Goal: Information Seeking & Learning: Learn about a topic

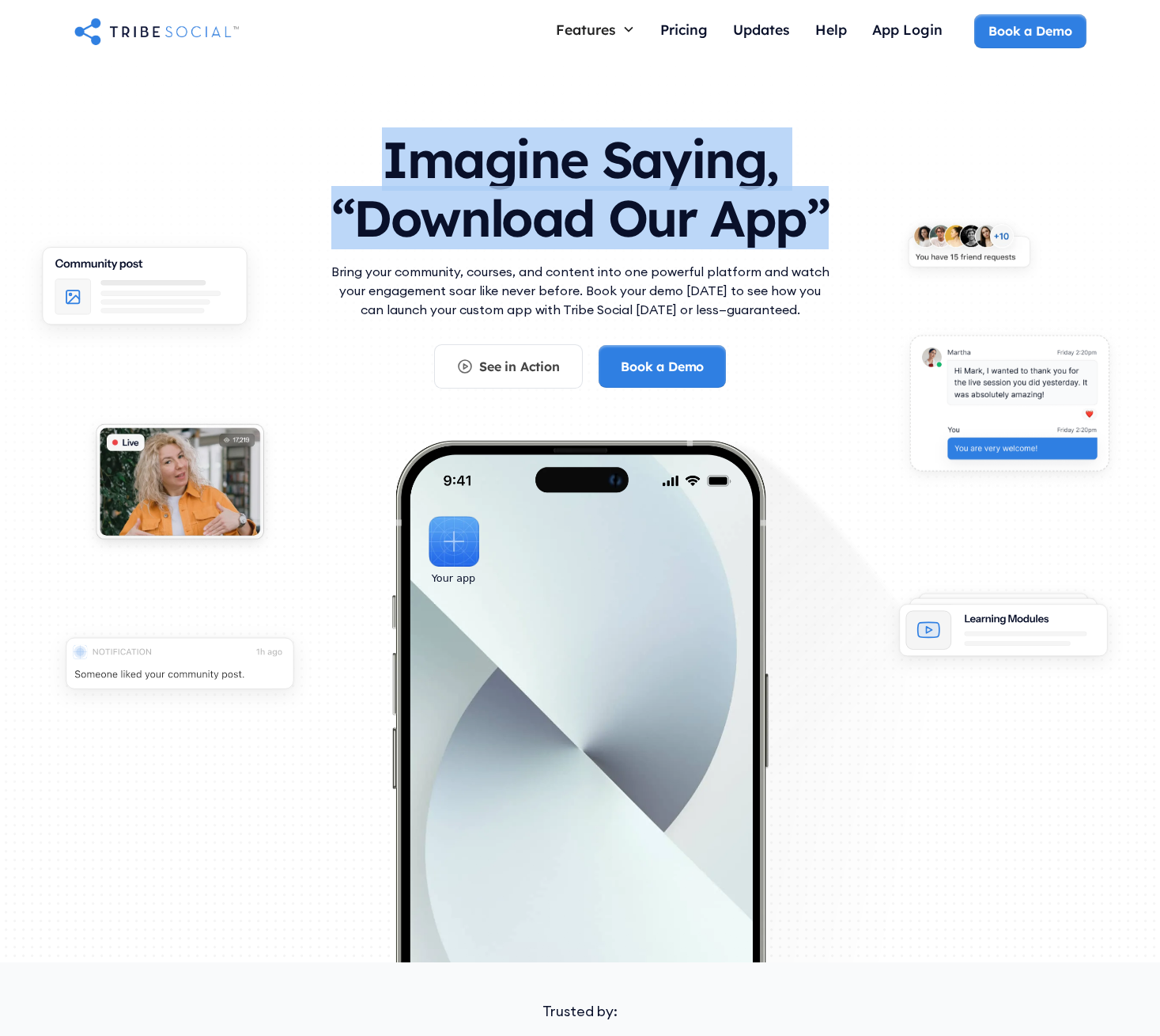
drag, startPoint x: 392, startPoint y: 145, endPoint x: 1019, endPoint y: 204, distance: 629.8
click at [1019, 204] on div "Imagine Saying, “Download Our App” Bring your community, courses, and content i…" at bounding box center [580, 454] width 1013 height 679
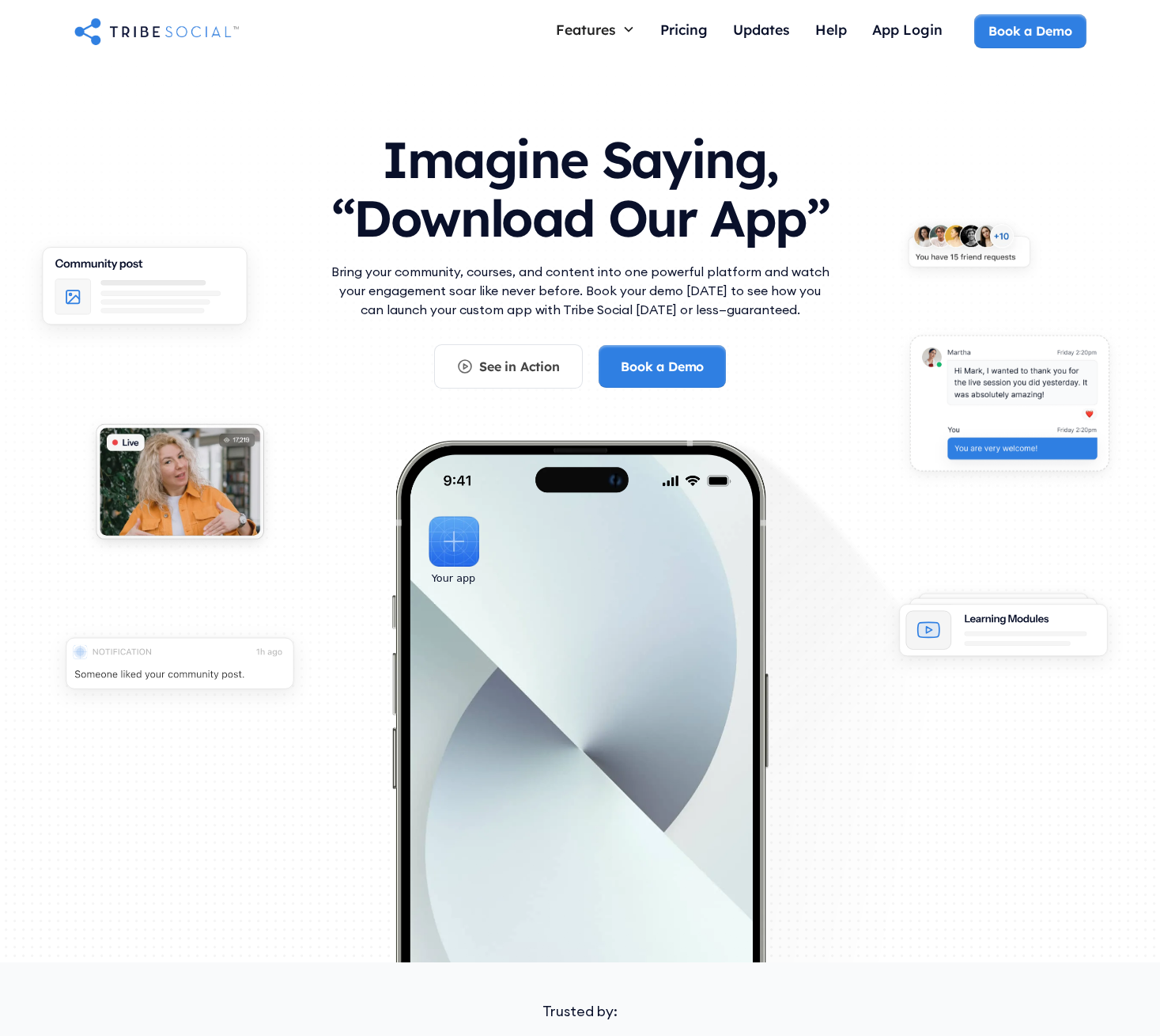
click at [997, 206] on div "Imagine Saying, “Download Our App” Bring your community, courses, and content i…" at bounding box center [580, 454] width 1013 height 679
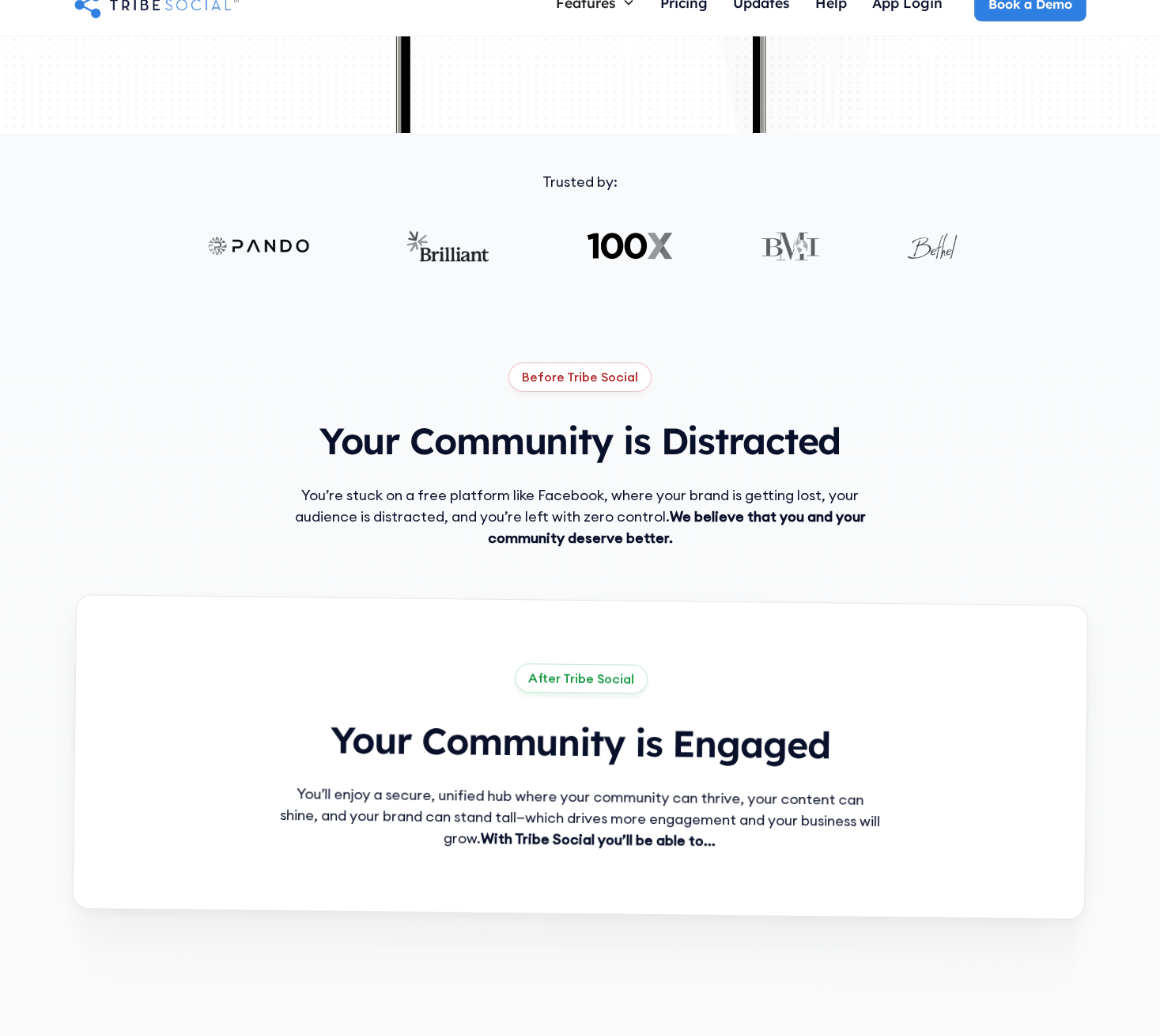
scroll to position [822, 0]
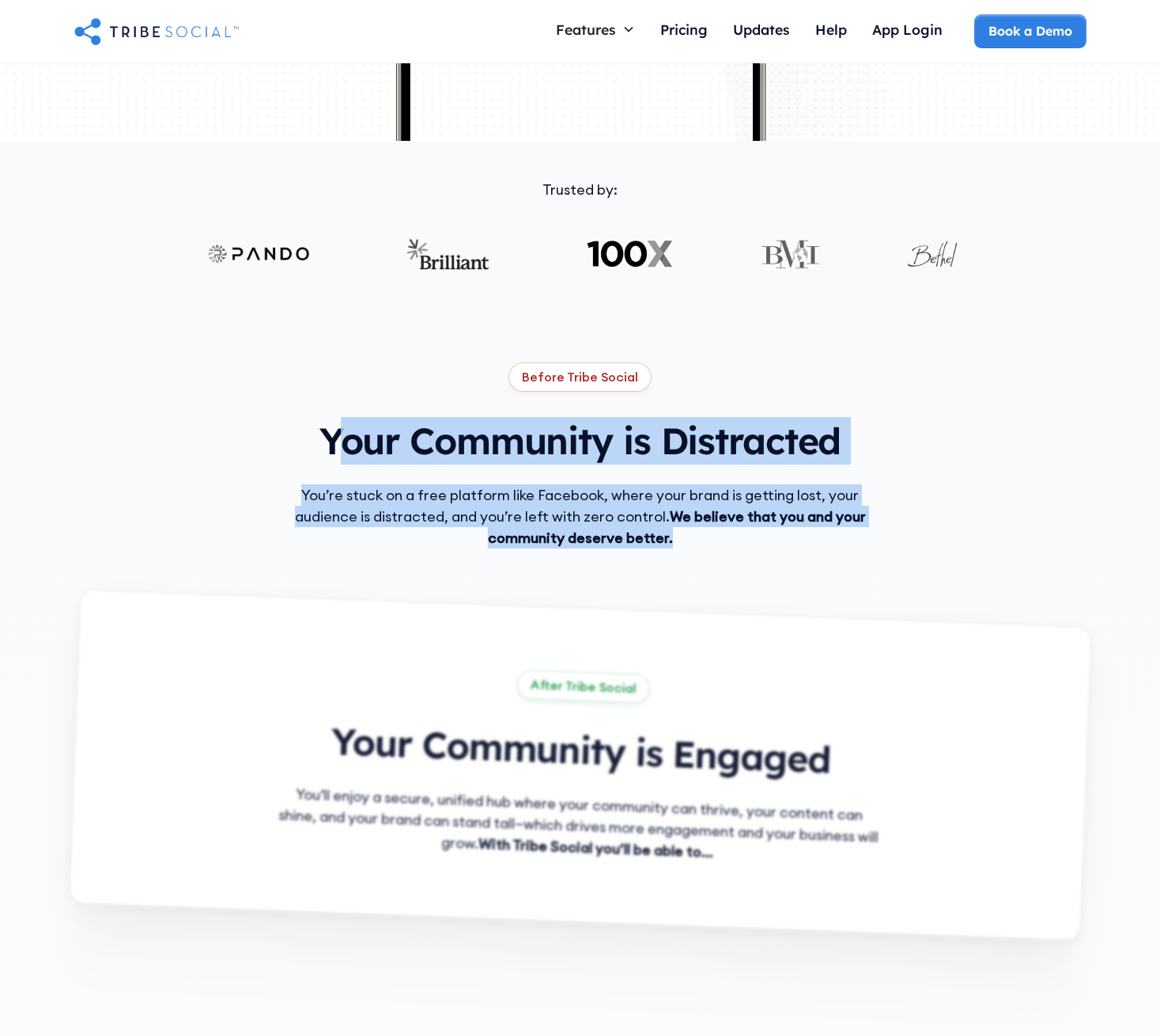
drag, startPoint x: 341, startPoint y: 423, endPoint x: 924, endPoint y: 538, distance: 594.2
click at [924, 538] on div "Before Tribe Social Your Community is Distracted You’re stuck on a free platfor…" at bounding box center [580, 687] width 1013 height 658
click at [924, 538] on div "Before Tribe Social Your Community is Distracted You’re stuck on a free platfor…" at bounding box center [580, 687] width 1013 height 658
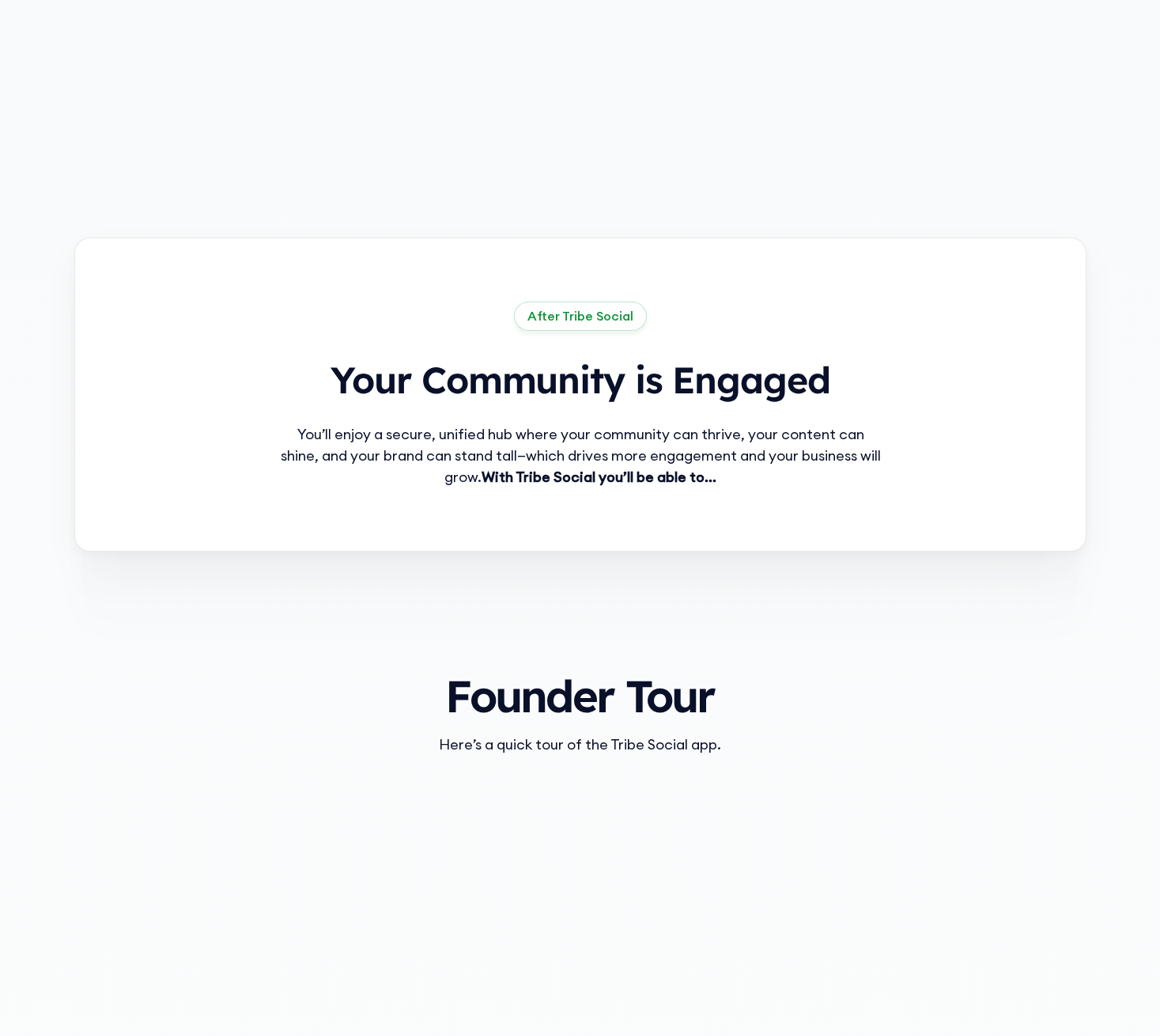
scroll to position [1197, 0]
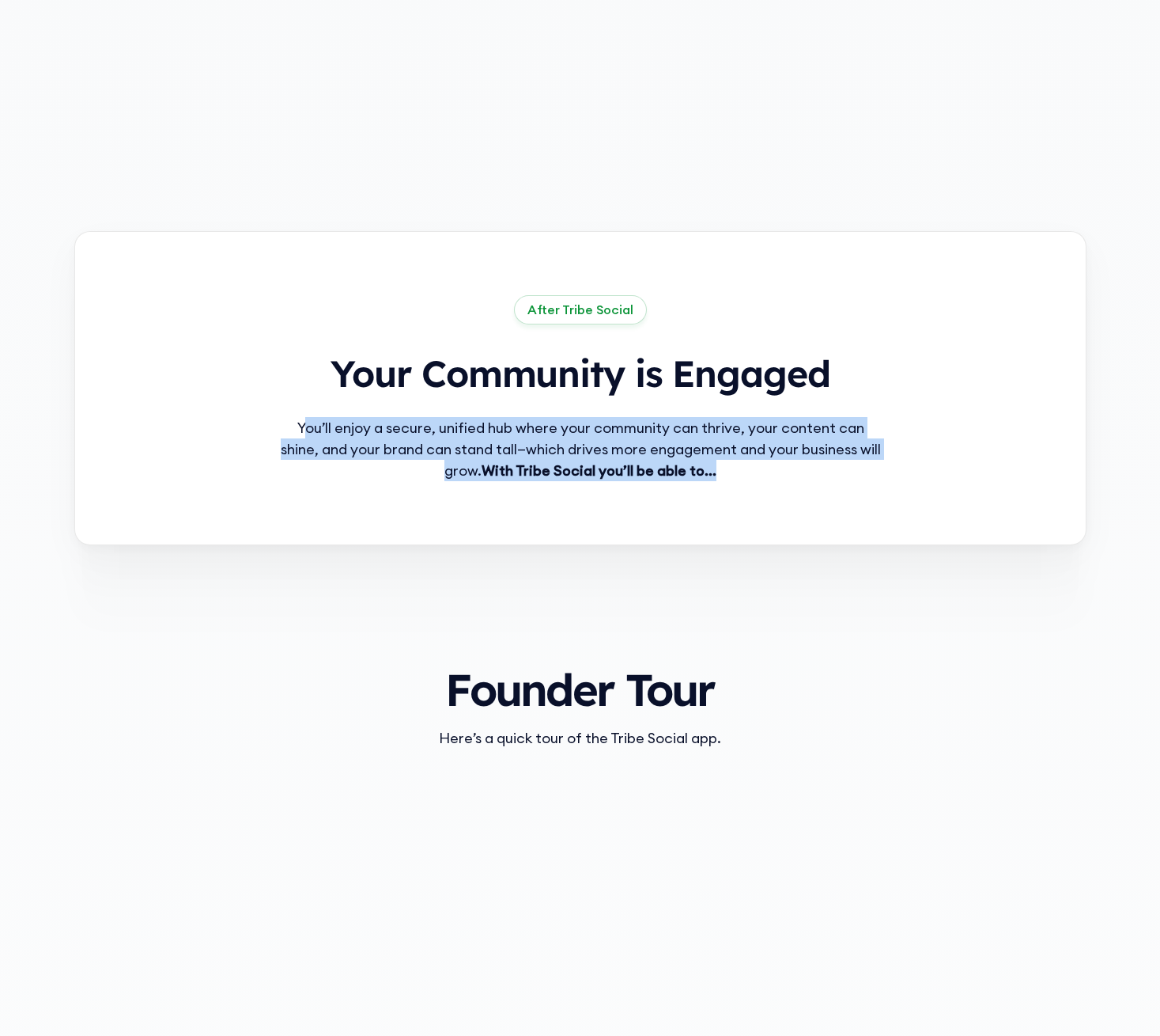
drag, startPoint x: 314, startPoint y: 426, endPoint x: 849, endPoint y: 472, distance: 537.0
click at [838, 471] on div "You’ll enjoy a secure, unified hub where your community can thrive, your conten…" at bounding box center [580, 448] width 608 height 64
click at [853, 473] on div "You’ll enjoy a secure, unified hub where your community can thrive, your conten…" at bounding box center [580, 448] width 608 height 64
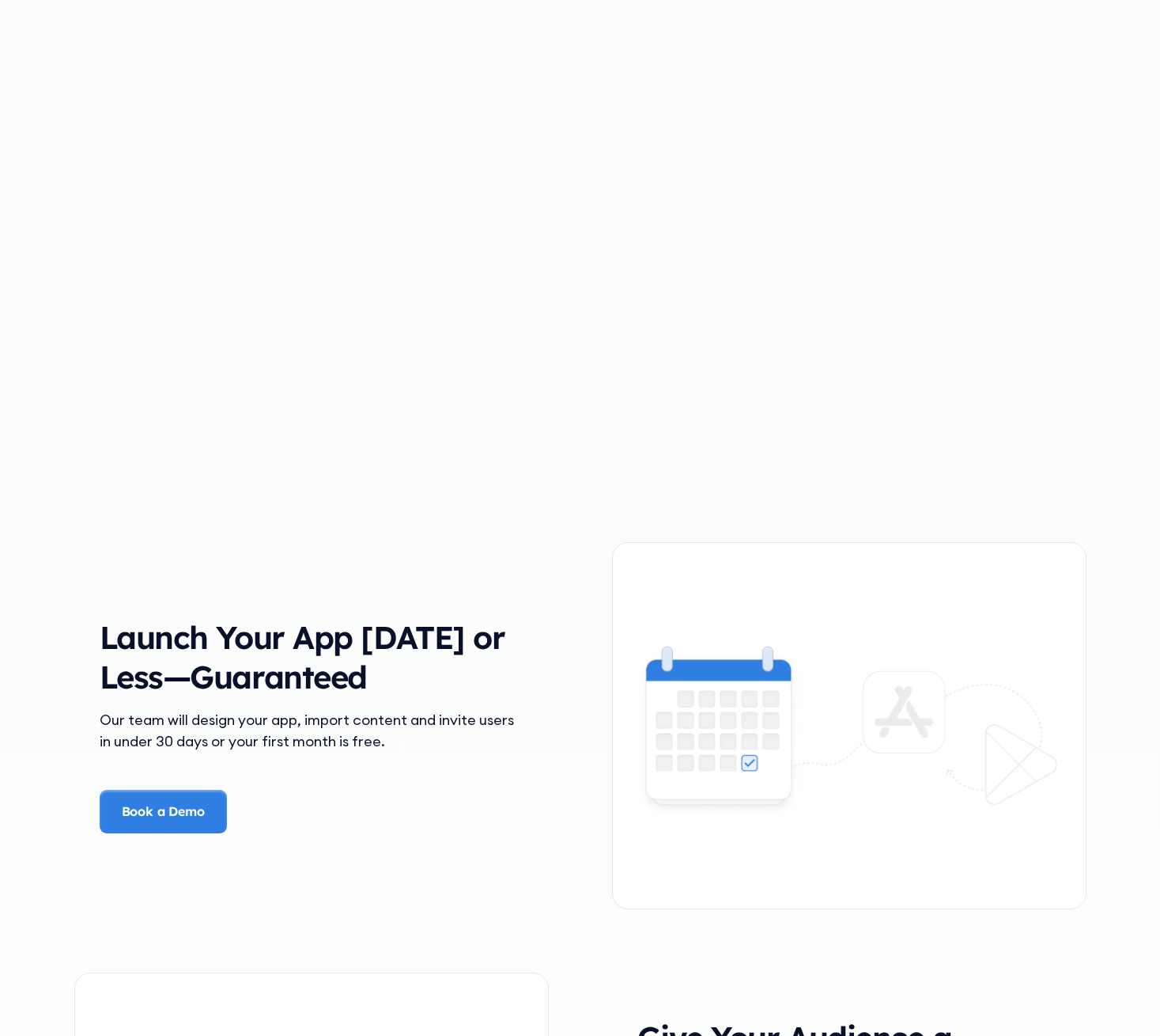
scroll to position [2270, 0]
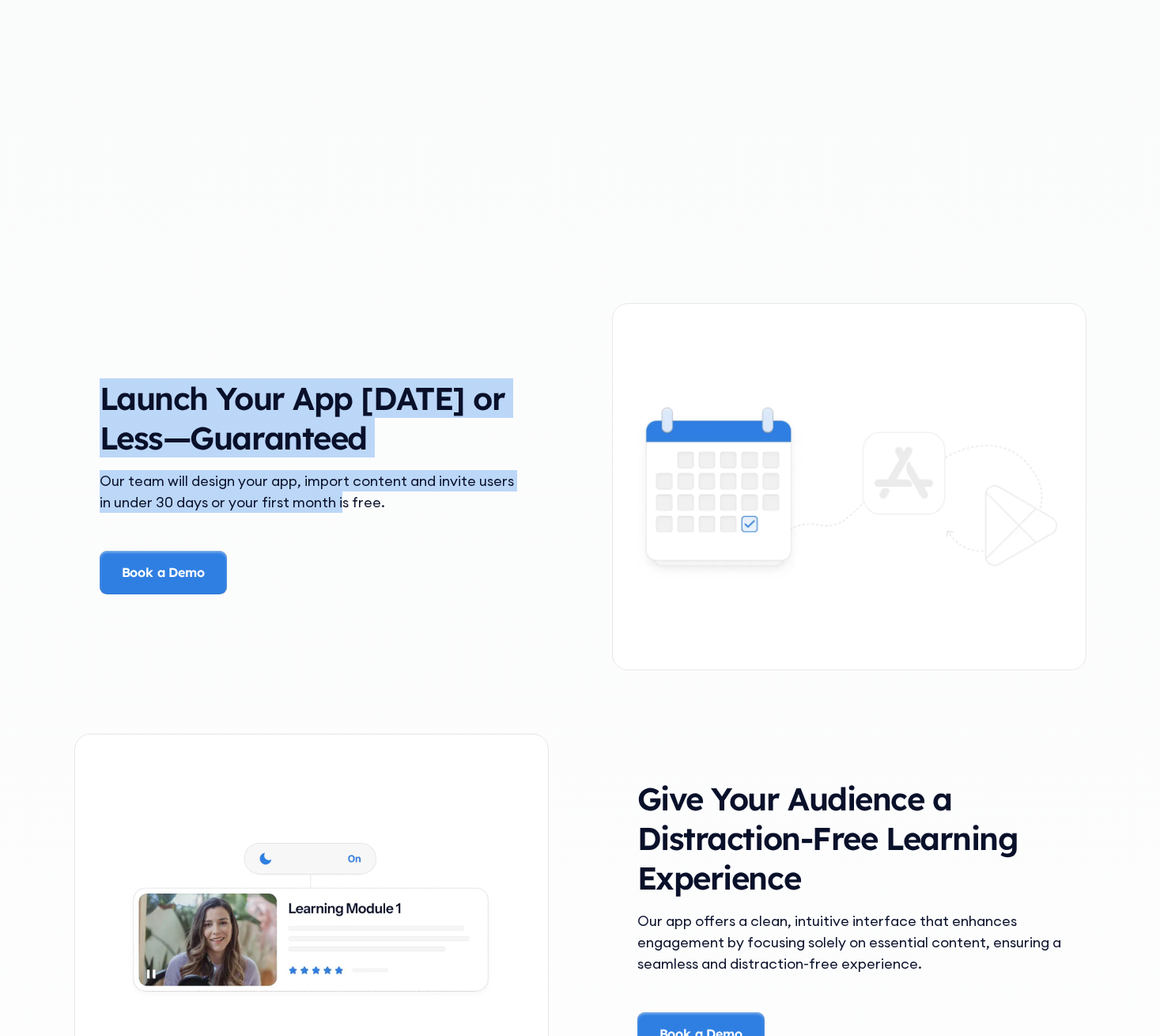
drag, startPoint x: 97, startPoint y: 385, endPoint x: 355, endPoint y: 497, distance: 281.3
click at [353, 496] on div "Launch Your App in 30 Days or Less—Guaranteed Our team will design your app, im…" at bounding box center [311, 486] width 475 height 215
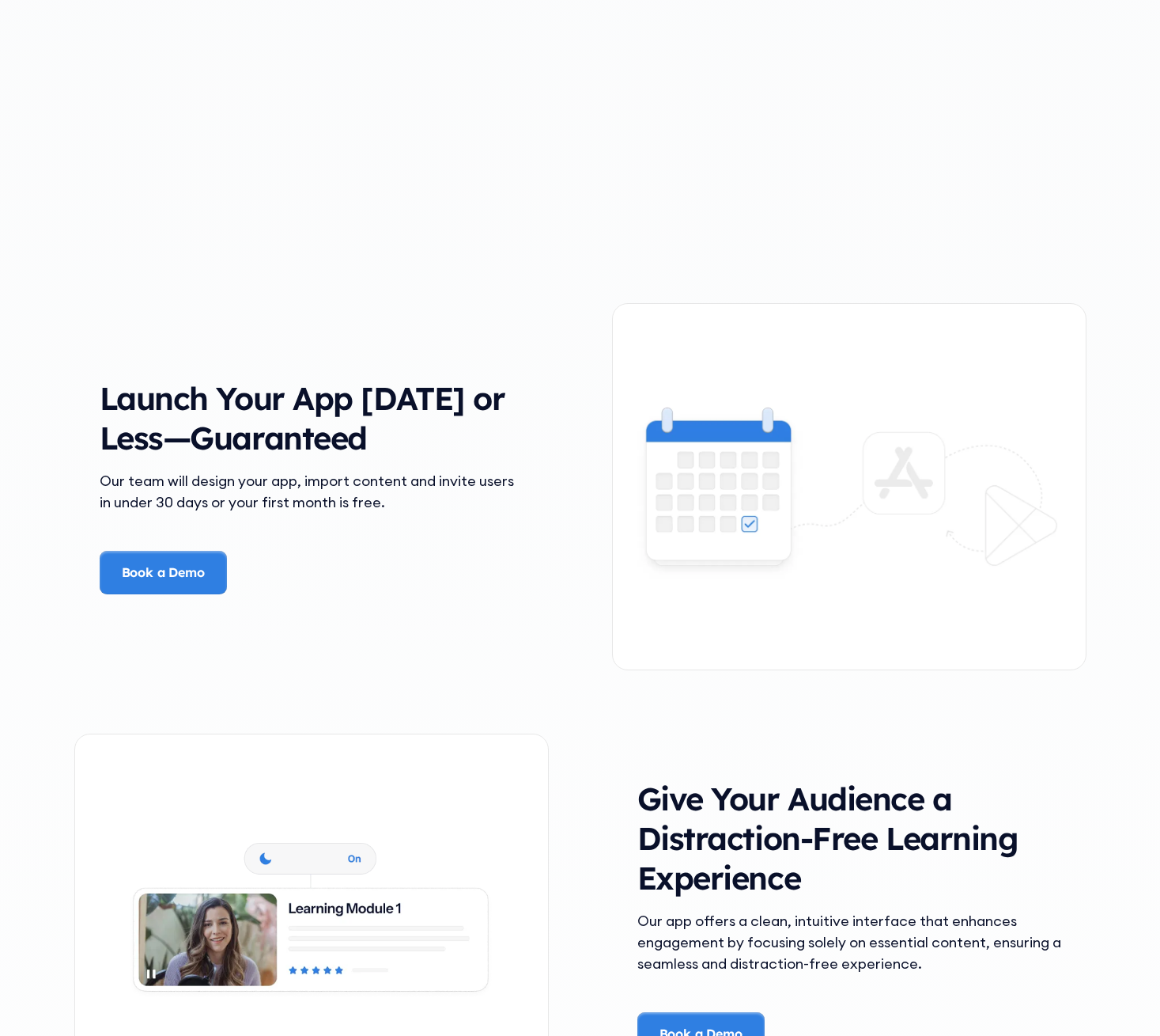
click at [357, 499] on div "Our team will design your app, import content and invite users in under 30 days…" at bounding box center [311, 492] width 424 height 42
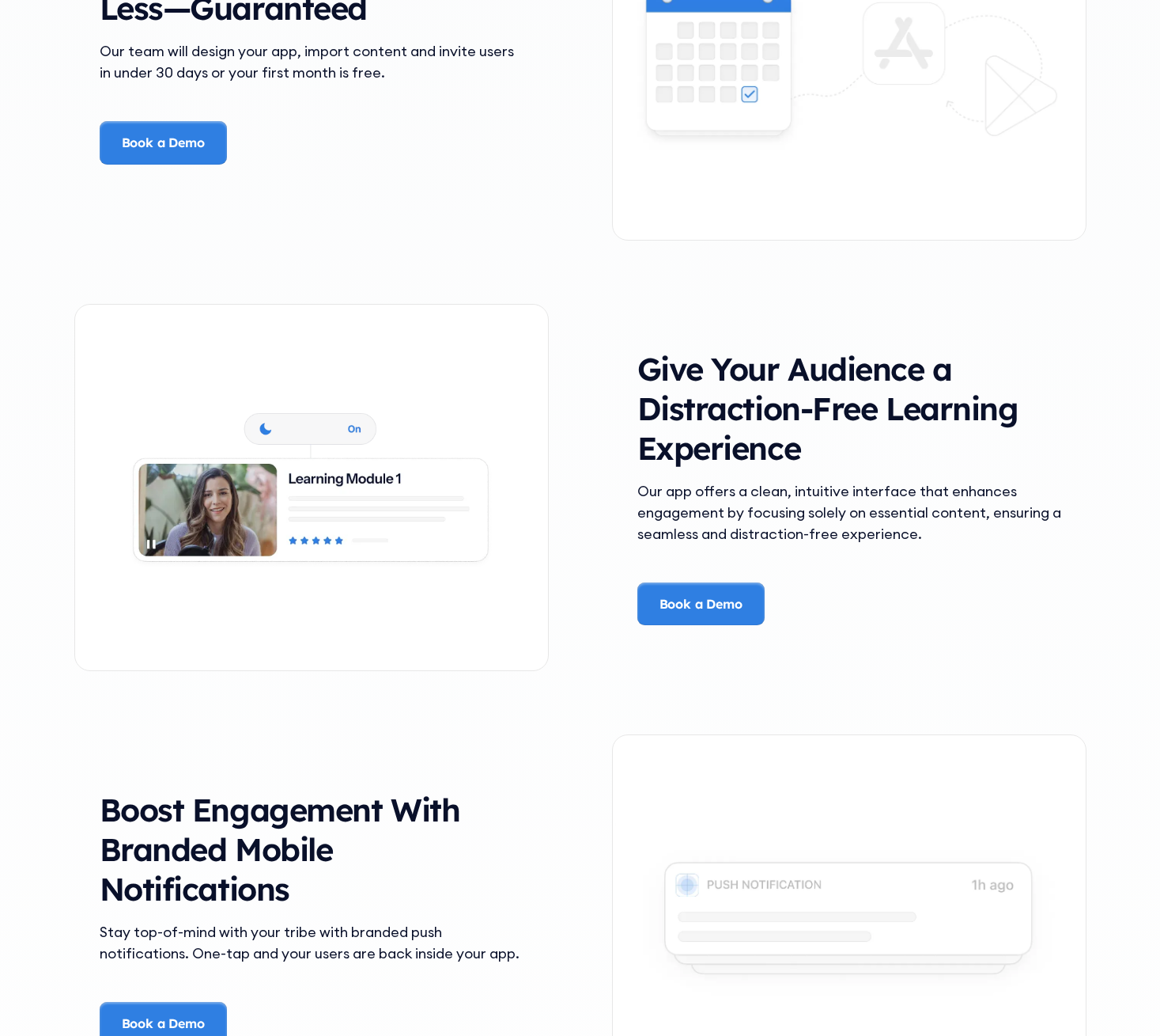
scroll to position [2700, 0]
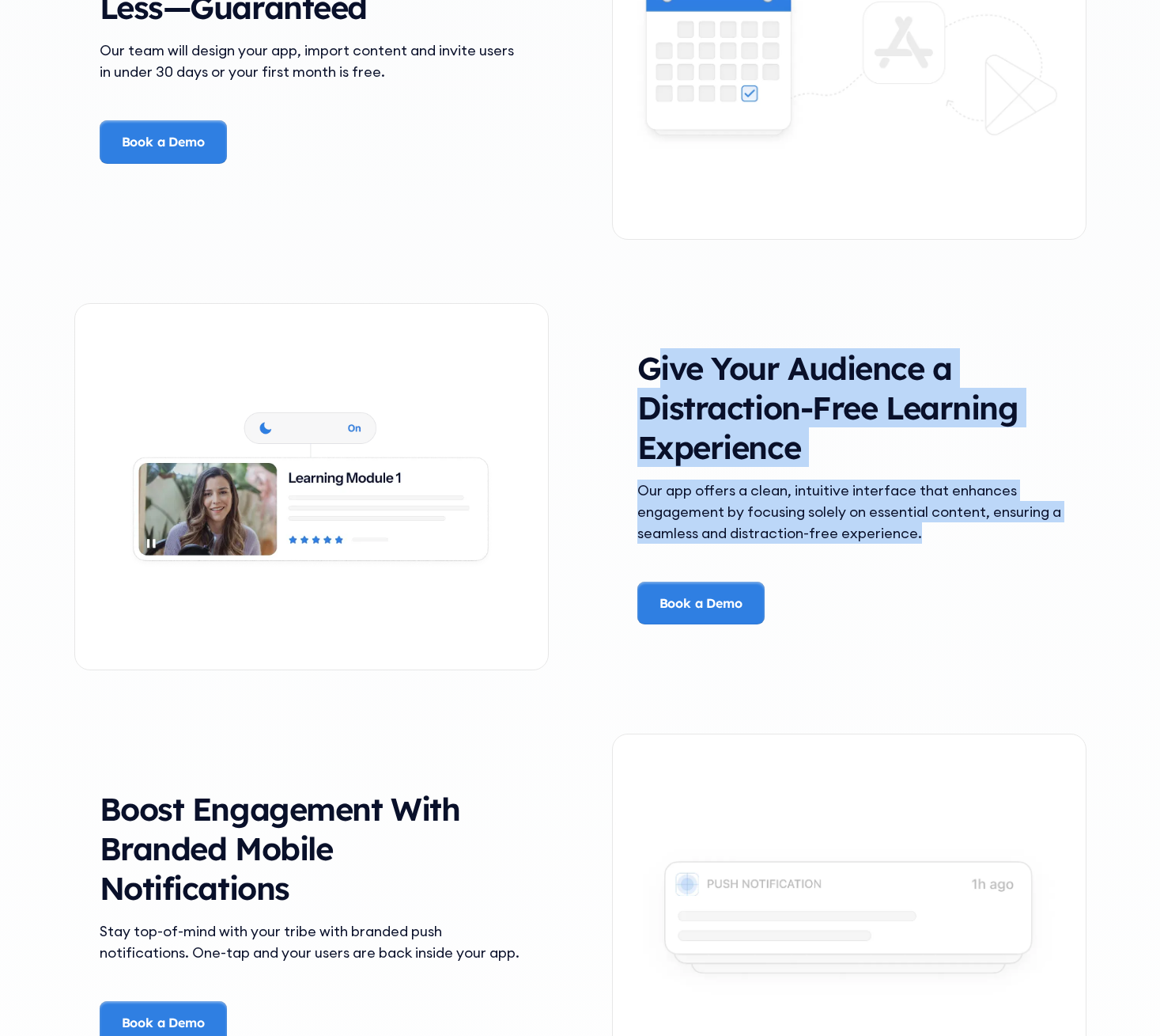
drag, startPoint x: 974, startPoint y: 545, endPoint x: 645, endPoint y: 355, distance: 379.9
click at [647, 355] on div "Give Your Audience a Distraction-Free Learning Experience Our app offers a clea…" at bounding box center [849, 486] width 475 height 276
click at [645, 355] on h3 "Give Your Audience a Distraction-Free Learning Experience" at bounding box center [849, 408] width 424 height 118
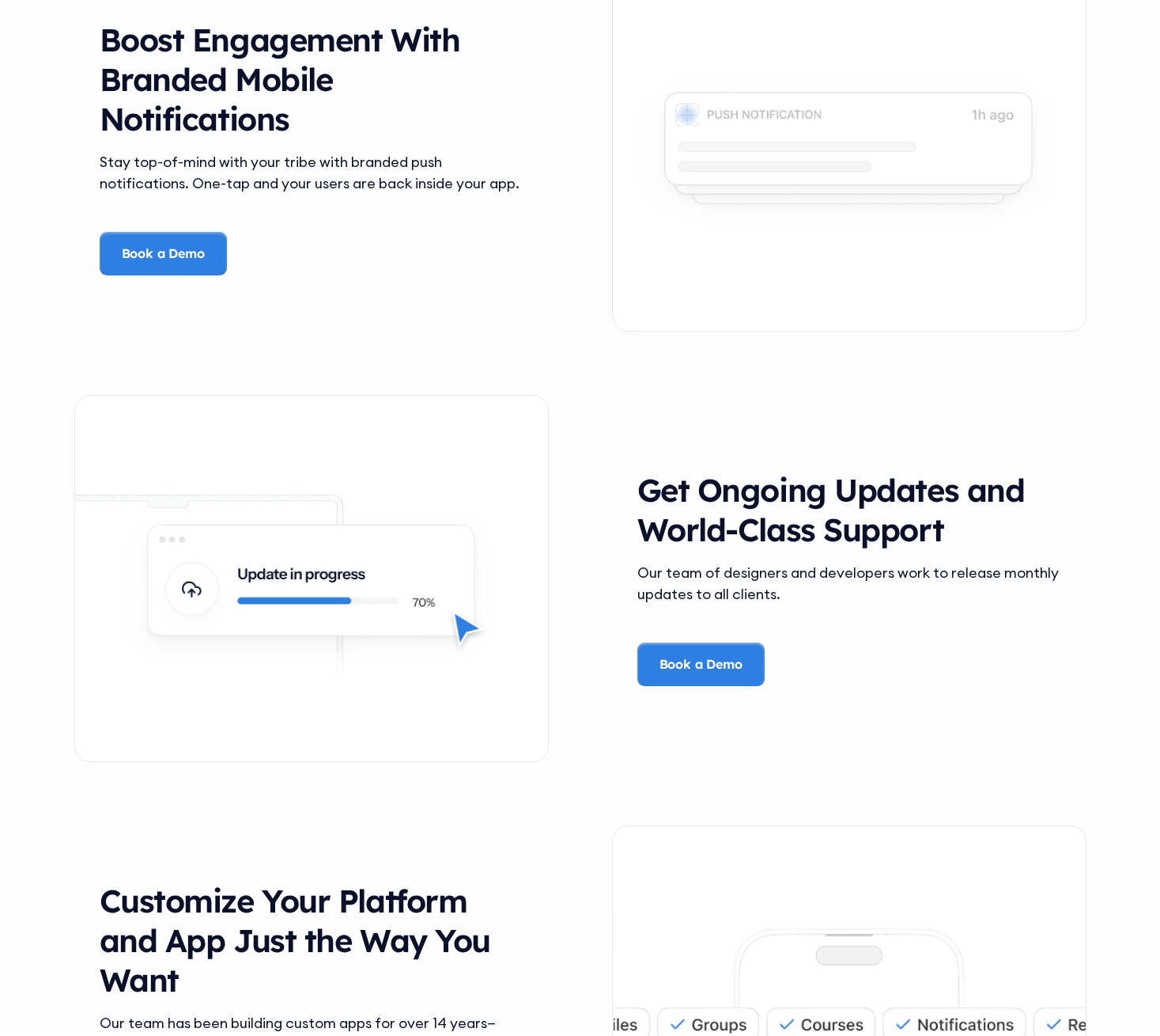
scroll to position [3507, 0]
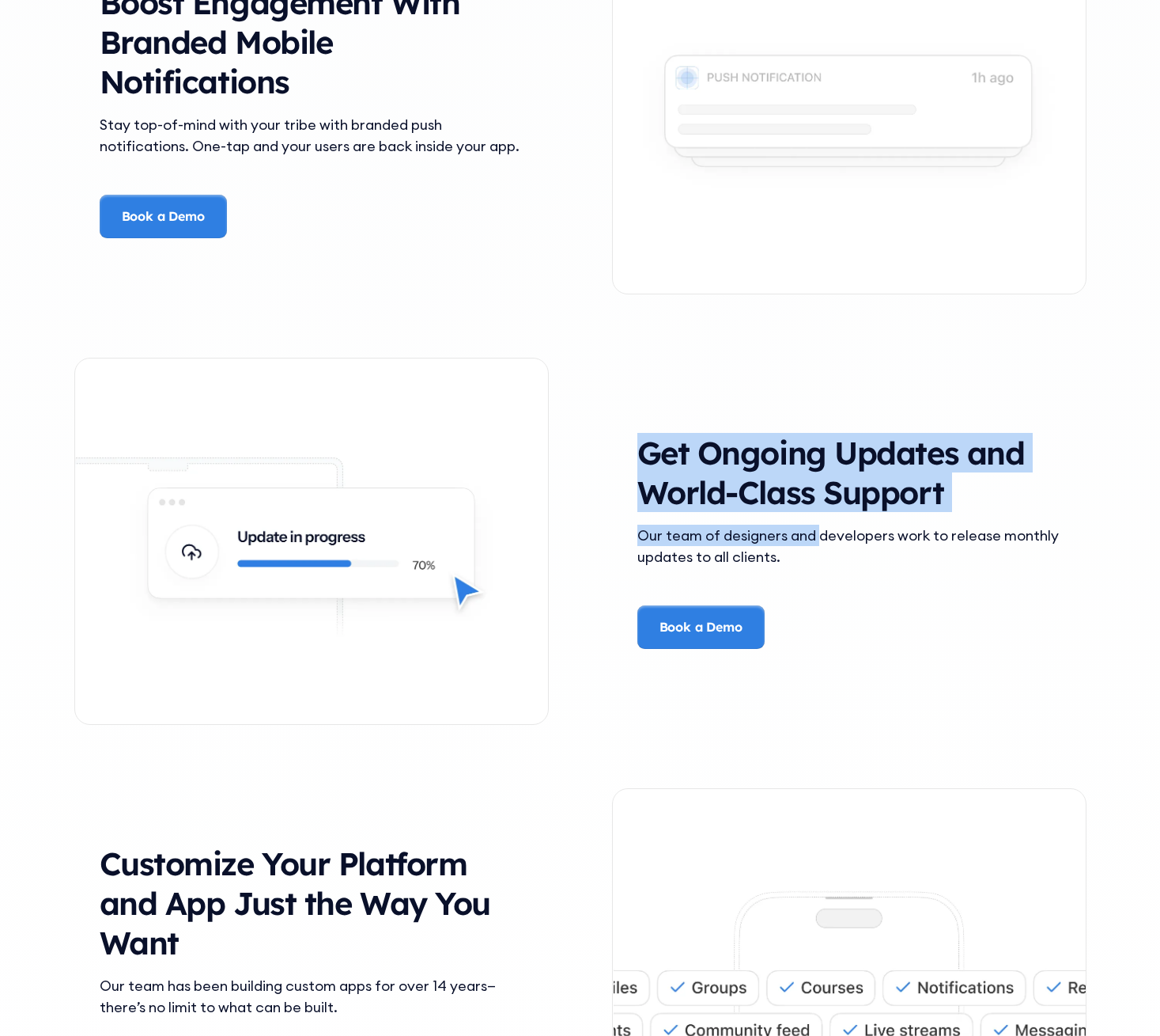
drag, startPoint x: 646, startPoint y: 443, endPoint x: 820, endPoint y: 532, distance: 195.4
click at [820, 532] on div "Get Ongoing Updates and World-Class Support Our team of designers and developer…" at bounding box center [849, 541] width 475 height 367
click at [821, 532] on div "Our team of designers and developers work to release monthly updates to all cli…" at bounding box center [849, 545] width 424 height 42
drag, startPoint x: 822, startPoint y: 553, endPoint x: 639, endPoint y: 443, distance: 213.5
click at [640, 444] on div "Get Ongoing Updates and World-Class Support Our team of designers and developer…" at bounding box center [849, 541] width 475 height 367
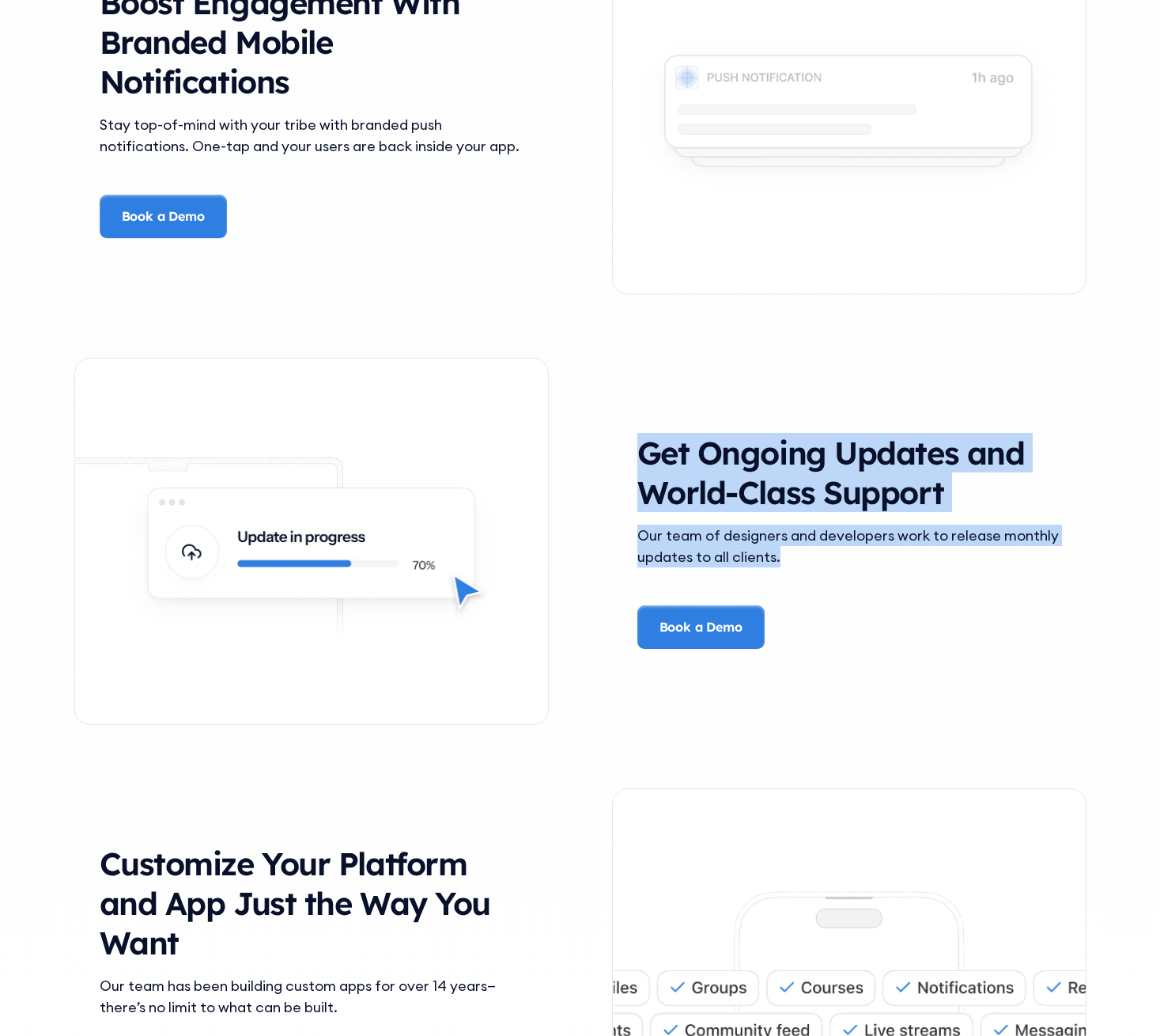
click at [639, 443] on h3 "Get Ongoing Updates and World-Class Support" at bounding box center [849, 472] width 424 height 79
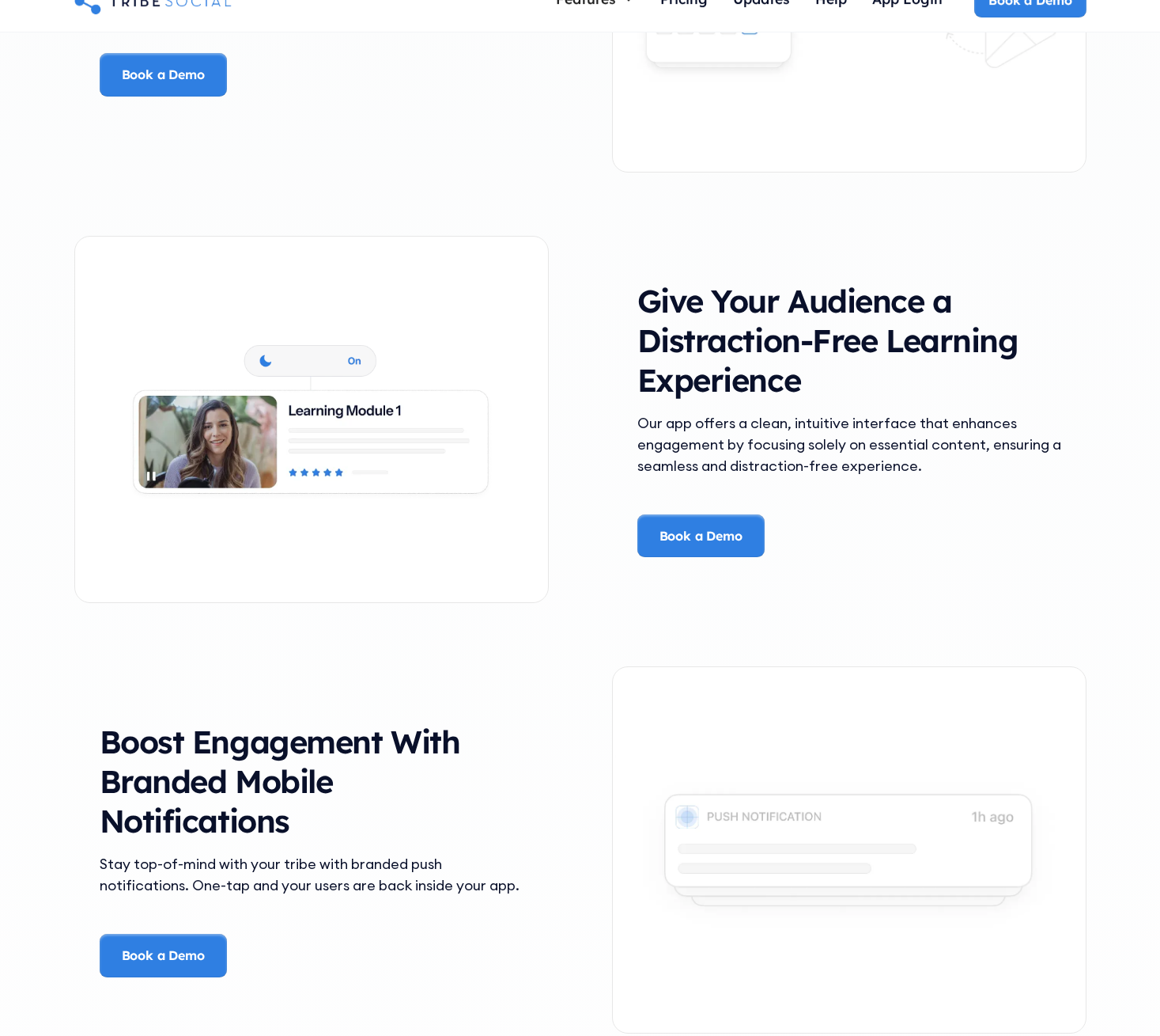
scroll to position [2766, 0]
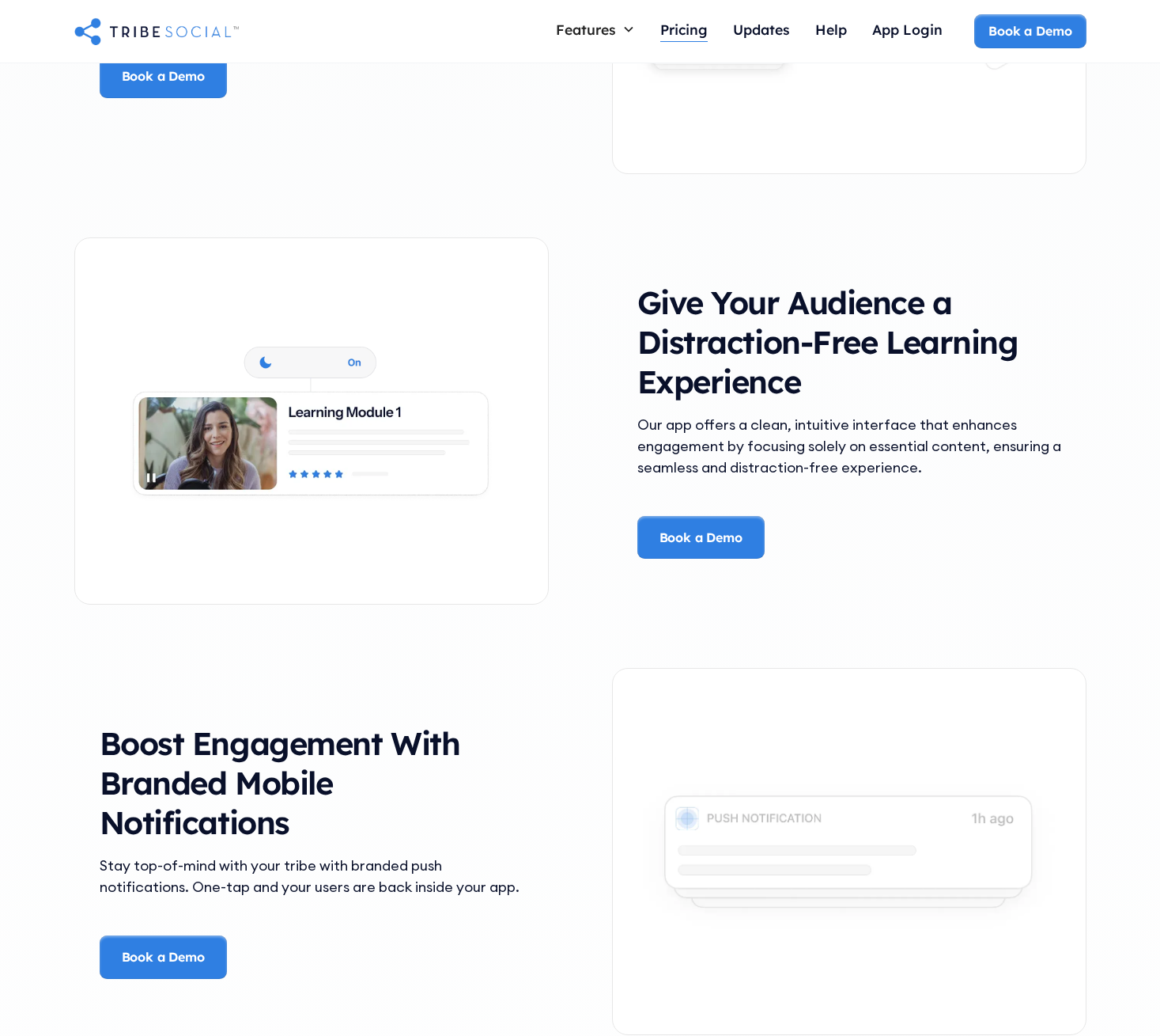
click at [690, 26] on div "Pricing" at bounding box center [685, 29] width 48 height 18
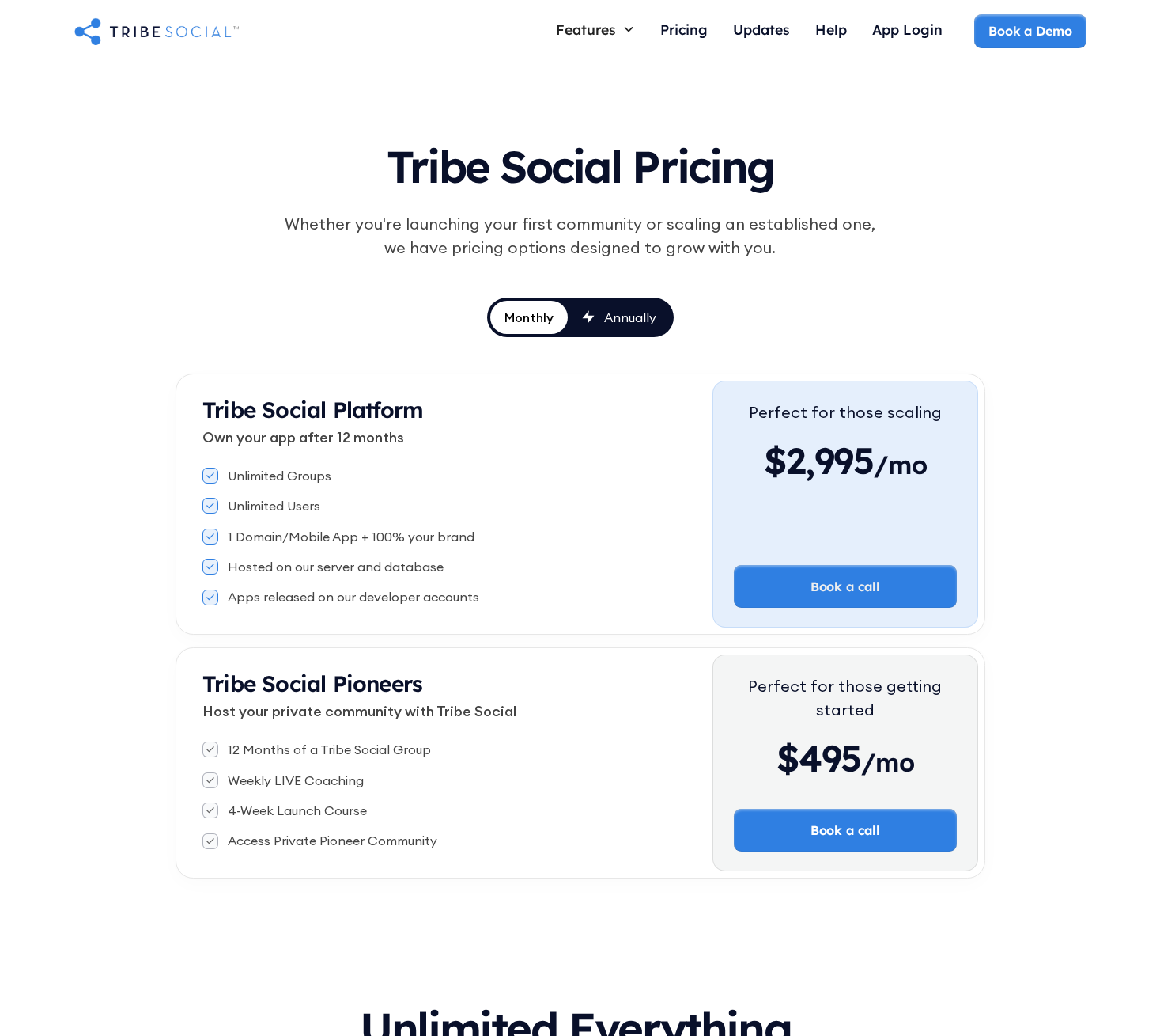
click at [625, 319] on div "Annually" at bounding box center [630, 318] width 52 height 18
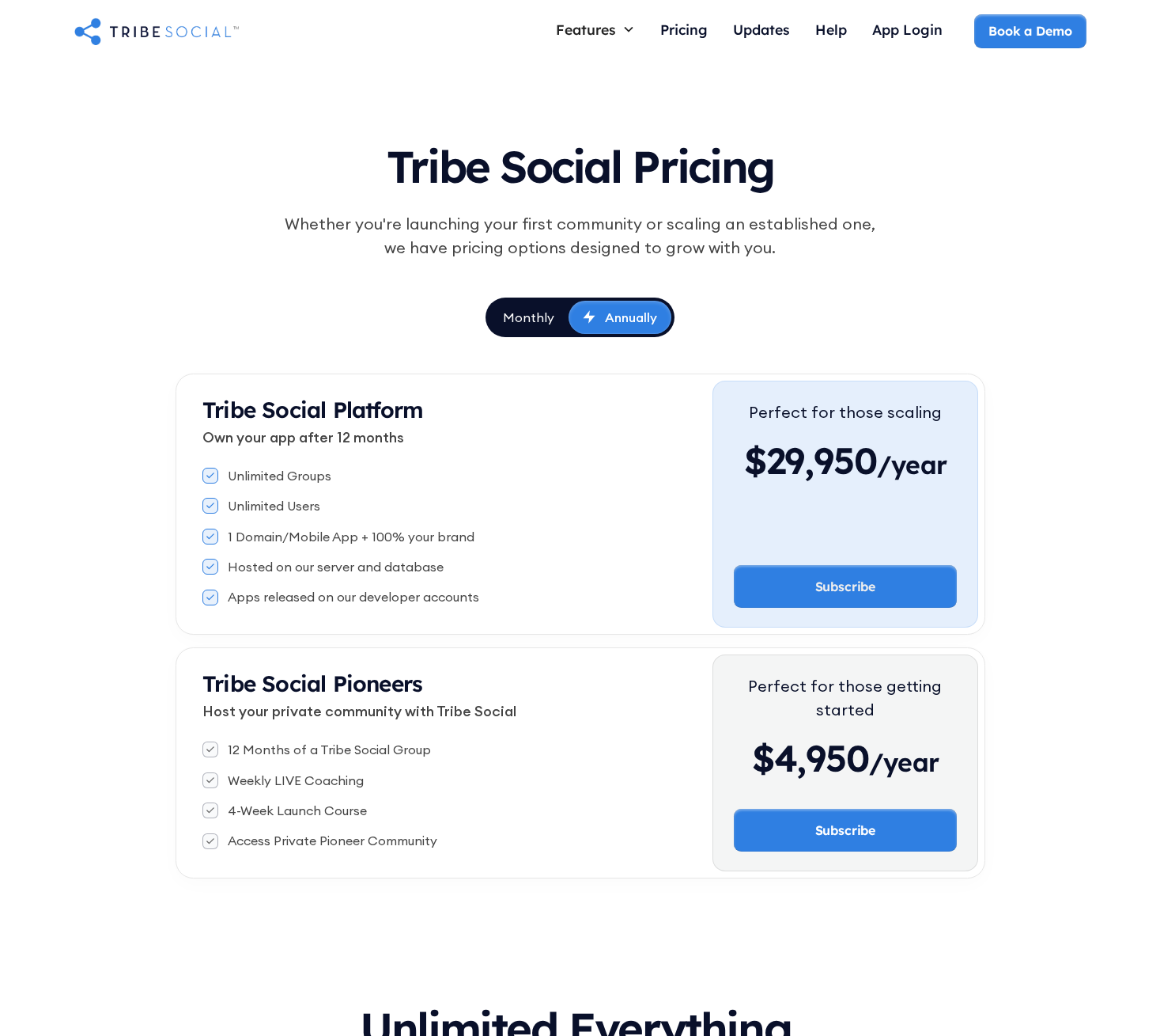
click at [558, 317] on link "Monthly" at bounding box center [528, 318] width 80 height 34
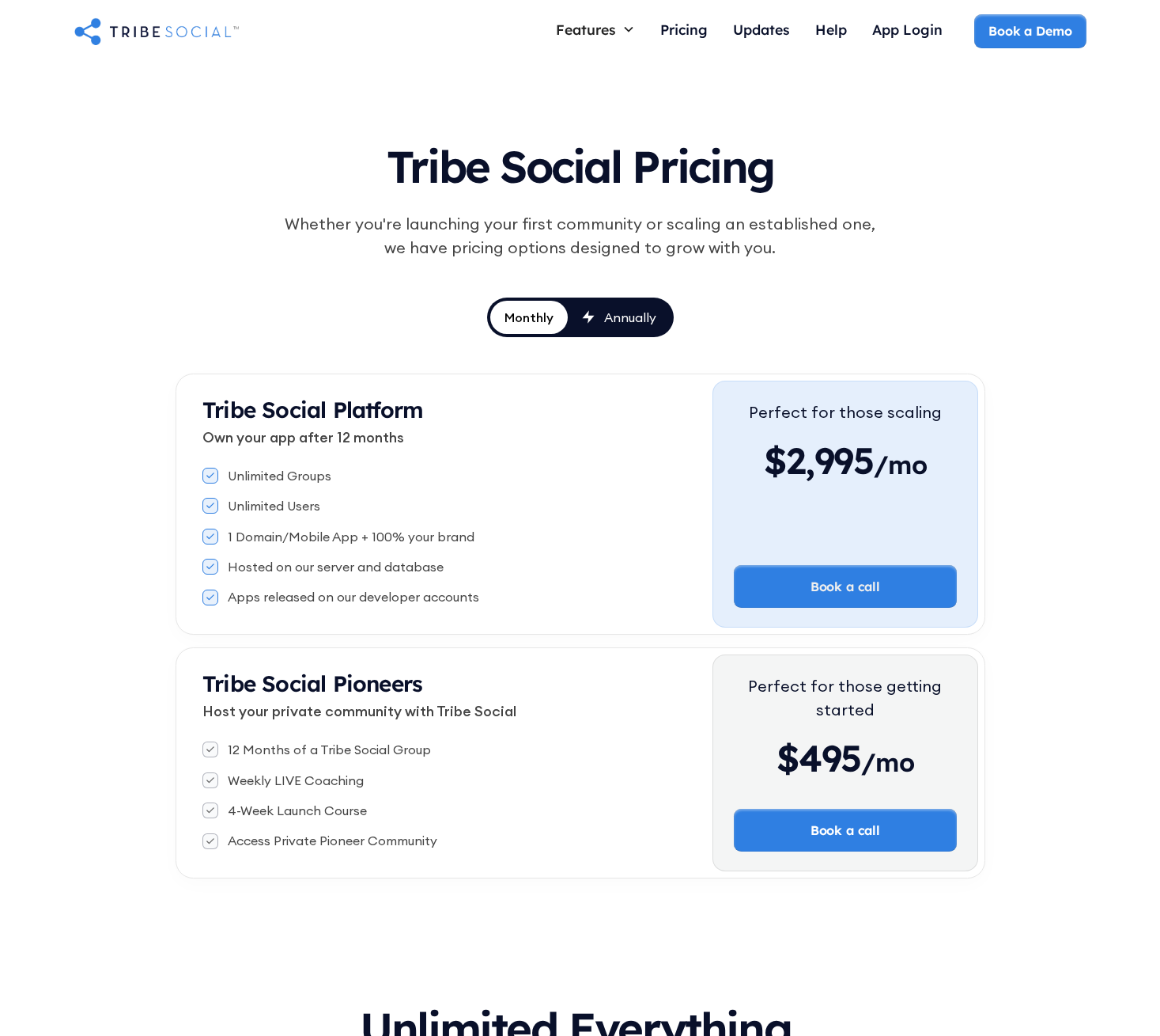
click at [607, 310] on div "Annually" at bounding box center [630, 318] width 52 height 18
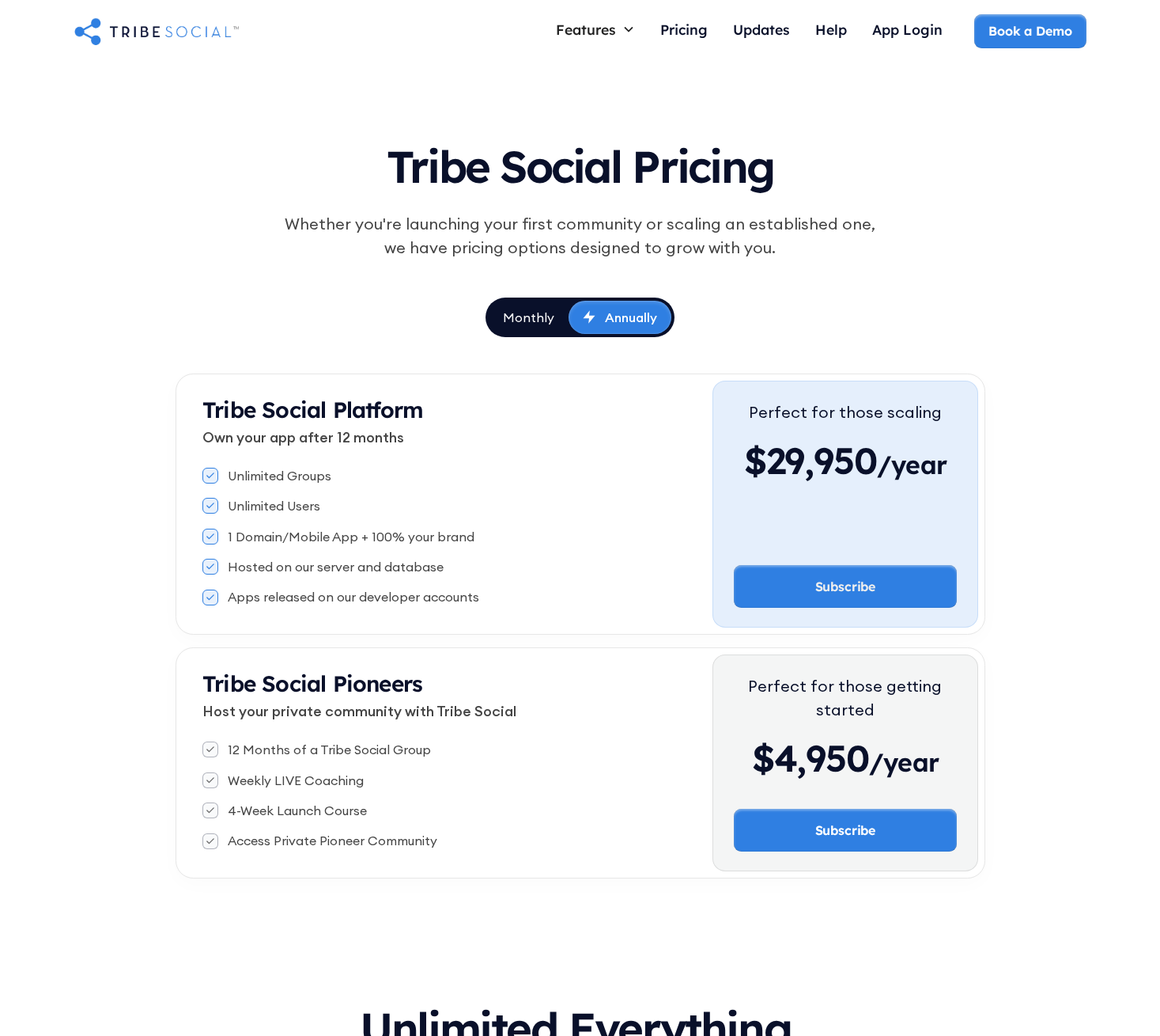
click at [516, 313] on div "Monthly" at bounding box center [528, 318] width 51 height 18
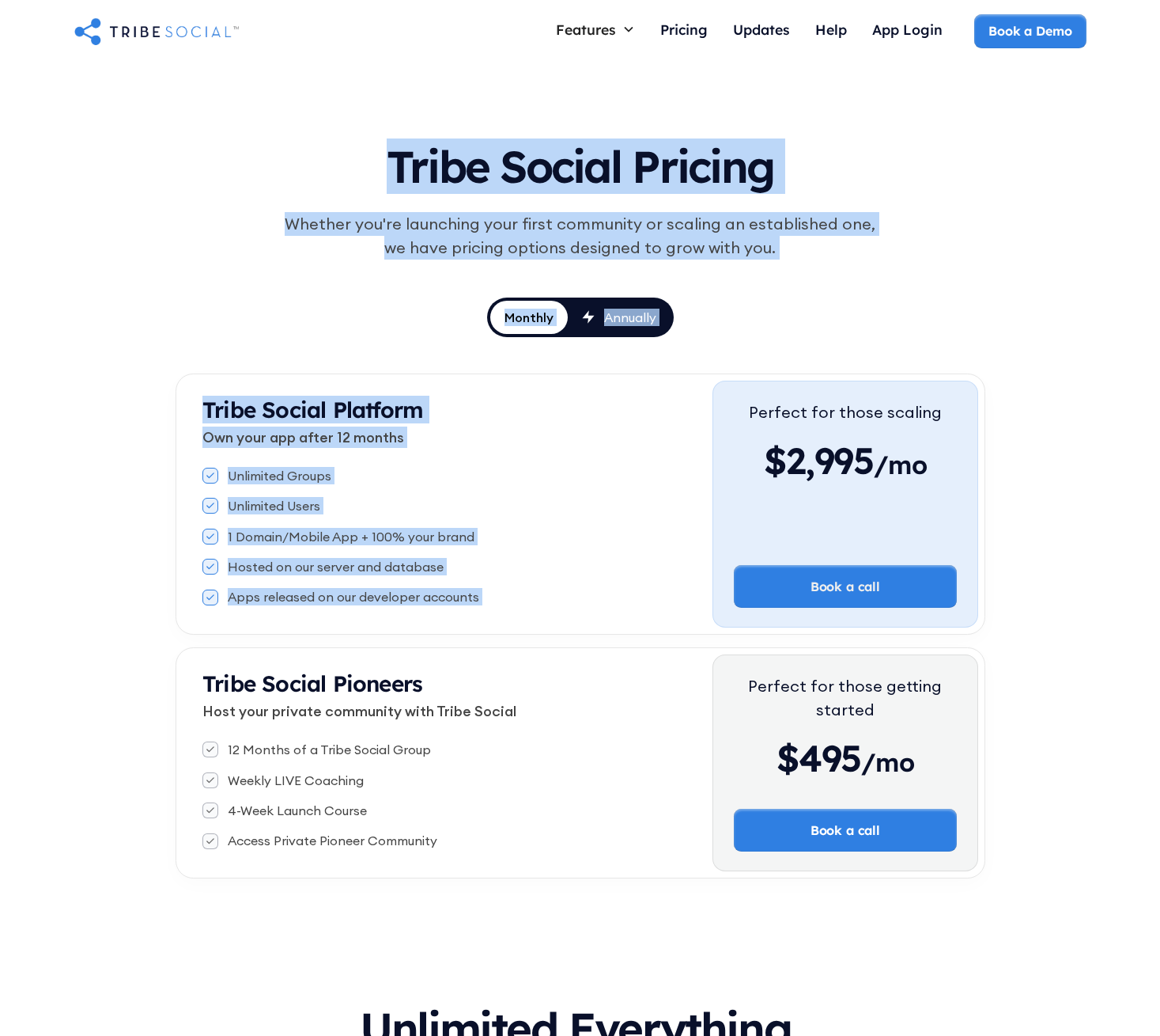
drag, startPoint x: 386, startPoint y: 170, endPoint x: 956, endPoint y: 328, distance: 591.5
click at [956, 328] on div "Tribe Social Pricing Whether you're launching your first community or scaling a…" at bounding box center [580, 502] width 810 height 752
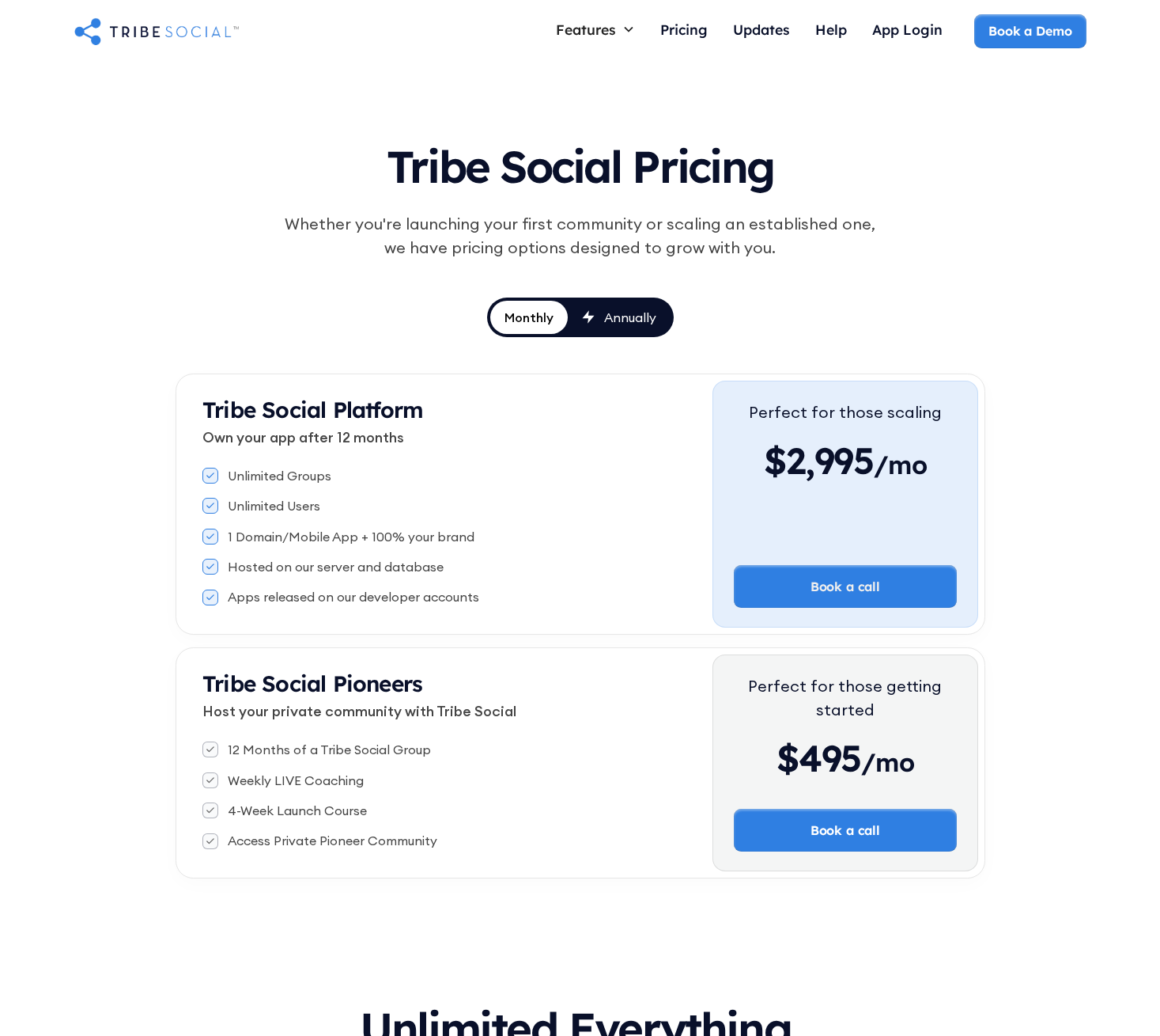
click at [953, 327] on div "Tribe Social Pricing Whether you're launching your first community or scaling a…" at bounding box center [580, 502] width 810 height 752
click at [942, 322] on div "Tribe Social Pricing Whether you're launching your first community or scaling a…" at bounding box center [580, 502] width 810 height 752
drag, startPoint x: 842, startPoint y: 463, endPoint x: 1014, endPoint y: 446, distance: 172.8
click at [1014, 446] on div "Tribe Social Pricing Whether you're launching your first community or scaling a…" at bounding box center [580, 502] width 1160 height 878
click at [1014, 446] on div "Tribe Social Pricing Whether you're launching your first community or scaling a…" at bounding box center [580, 502] width 1160 height 878
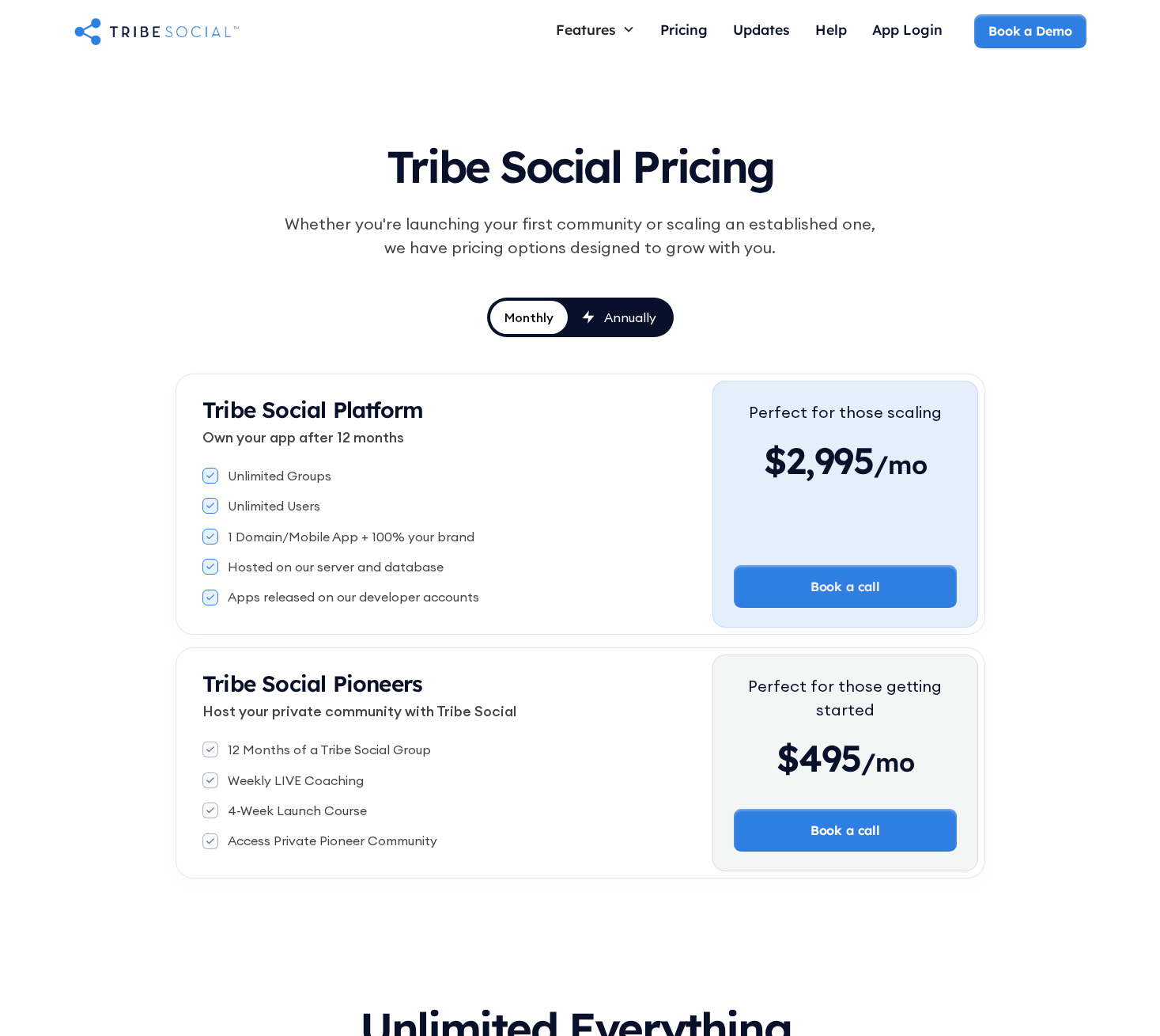
click at [236, 570] on div "Hosted on our server and database" at bounding box center [335, 567] width 216 height 18
drag, startPoint x: 241, startPoint y: 570, endPoint x: 479, endPoint y: 574, distance: 238.0
click at [479, 574] on div "Hosted on our server and database" at bounding box center [458, 567] width 510 height 18
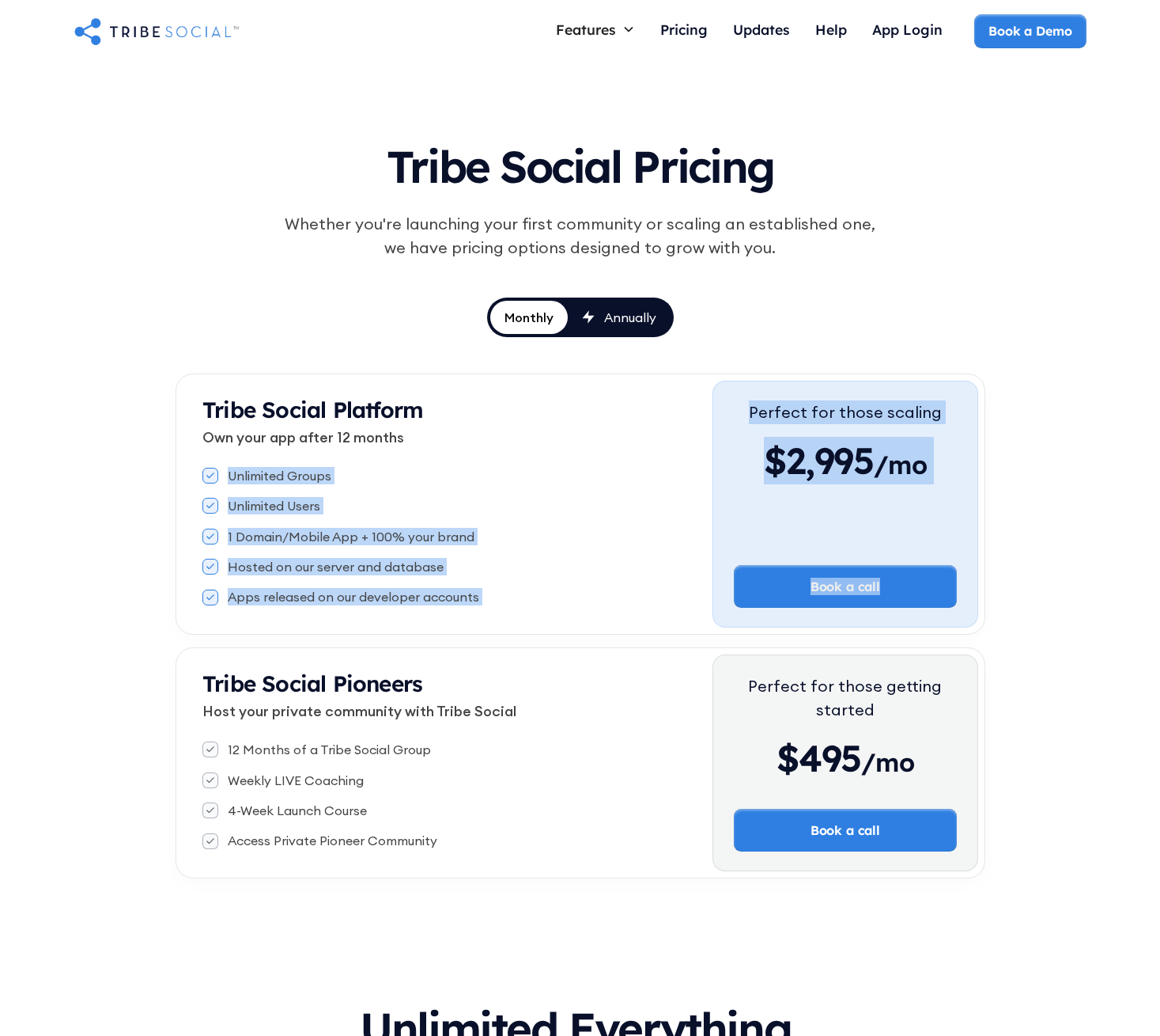
drag, startPoint x: 212, startPoint y: 467, endPoint x: 694, endPoint y: 664, distance: 520.7
click at [694, 664] on div "Tribe Social Platform Own your app after 12 months Unlimited Groups Unlimited U…" at bounding box center [580, 626] width 810 height 505
click at [694, 664] on div "Tribe Social Pioneers Host your private community with Tribe Social 12 Months o…" at bounding box center [448, 762] width 531 height 217
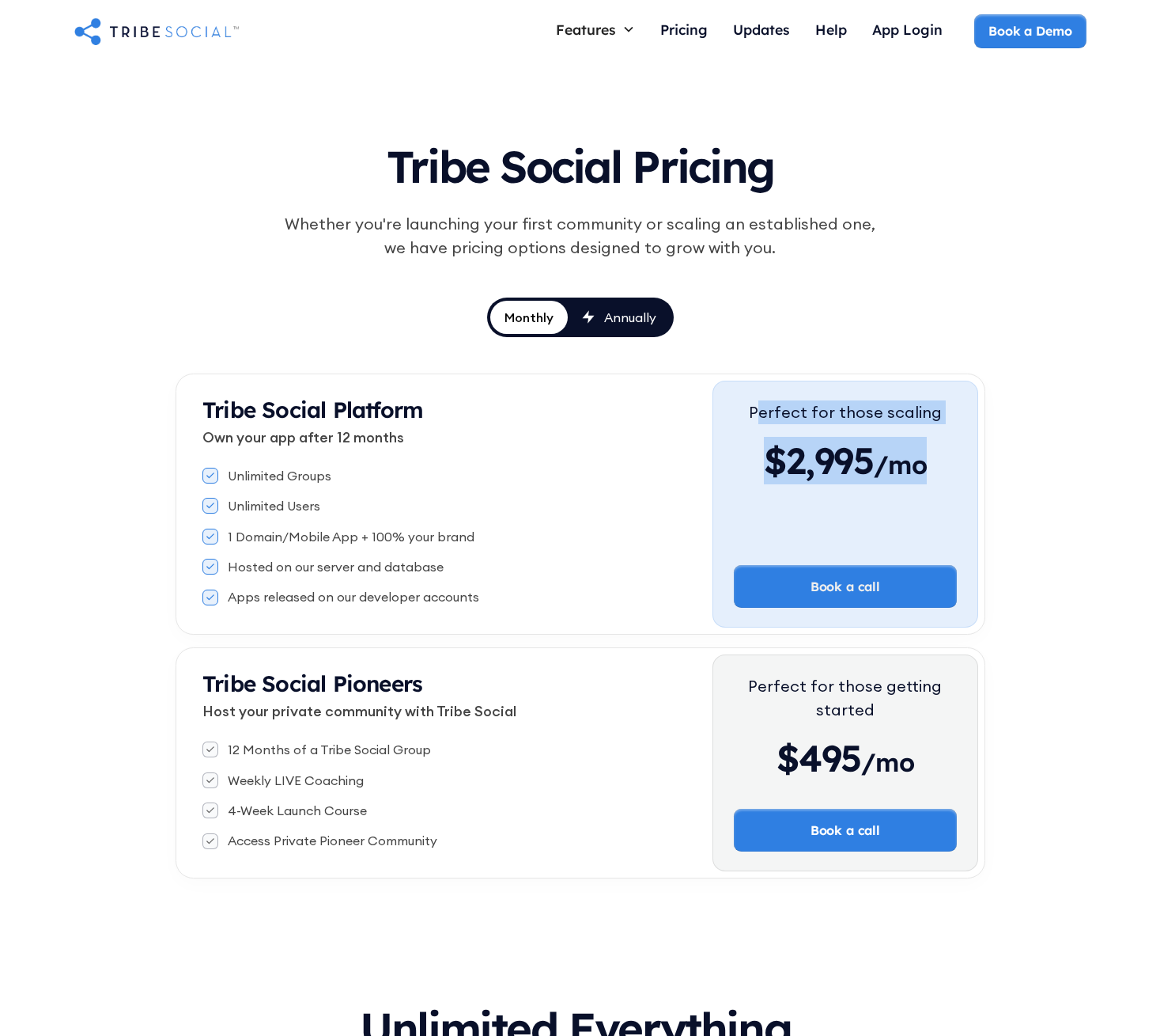
drag, startPoint x: 766, startPoint y: 406, endPoint x: 1022, endPoint y: 500, distance: 272.7
click at [1022, 500] on div "Tribe Social Pricing Whether you're launching your first community or scaling a…" at bounding box center [580, 502] width 1160 height 878
click at [565, 288] on div "Tribe Social Pricing Whether you're launching your first community or scaling a…" at bounding box center [580, 224] width 734 height 196
click at [613, 312] on div "Annually" at bounding box center [630, 318] width 52 height 18
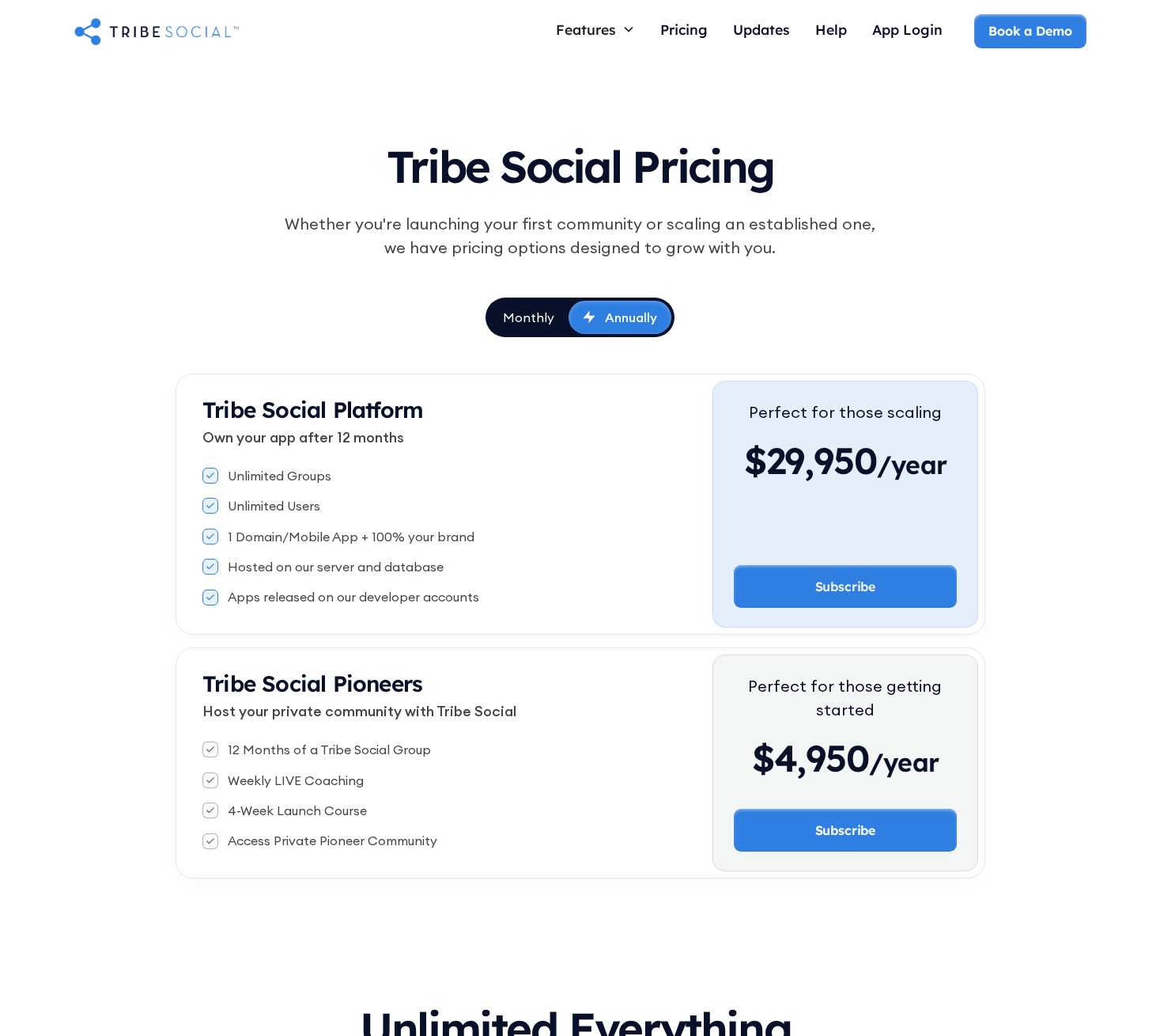
click at [547, 313] on div "Monthly" at bounding box center [528, 318] width 51 height 18
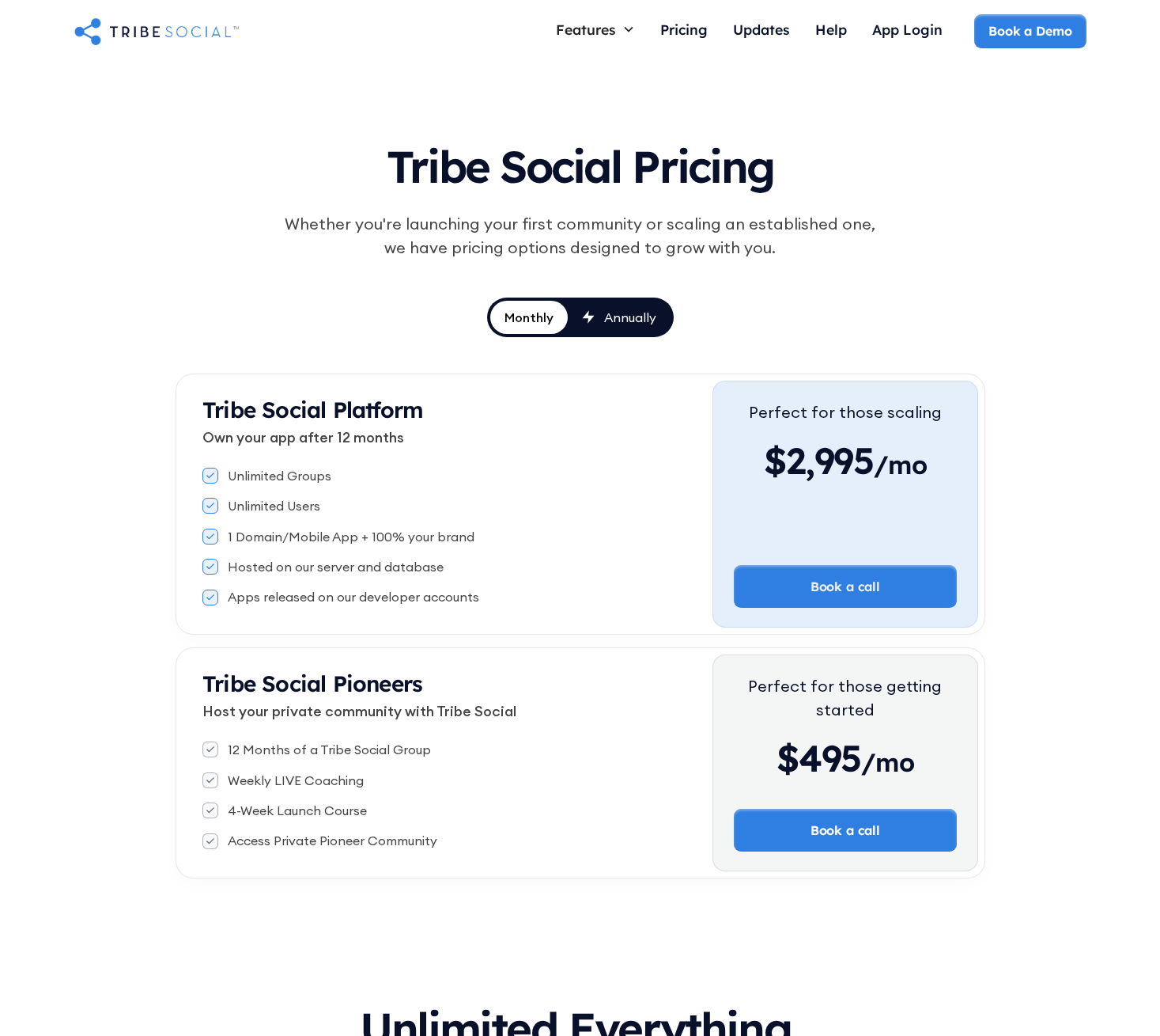
click at [609, 321] on div "Annually" at bounding box center [630, 318] width 52 height 18
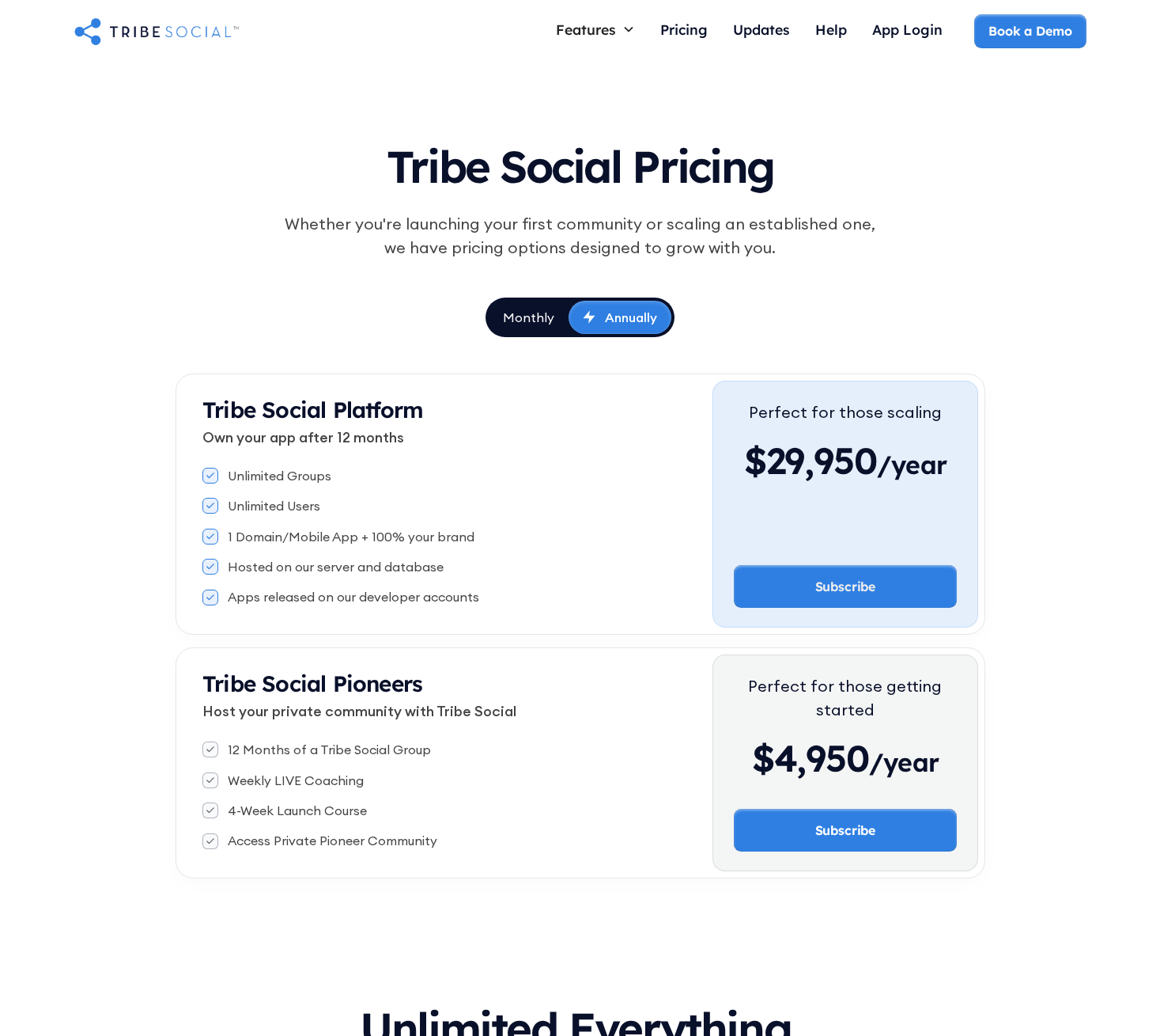
click at [542, 318] on div "Monthly" at bounding box center [528, 318] width 51 height 18
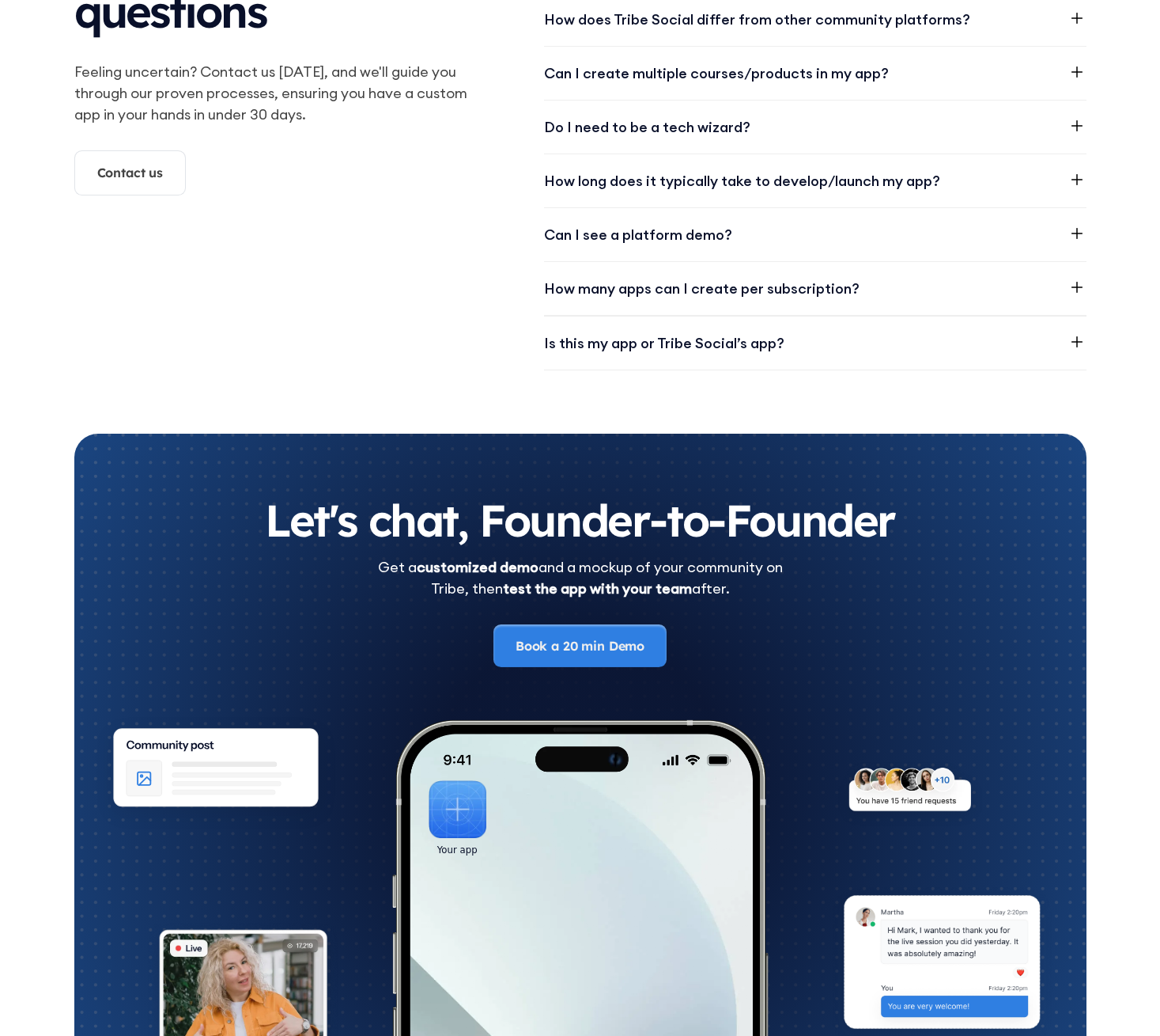
scroll to position [2537, 0]
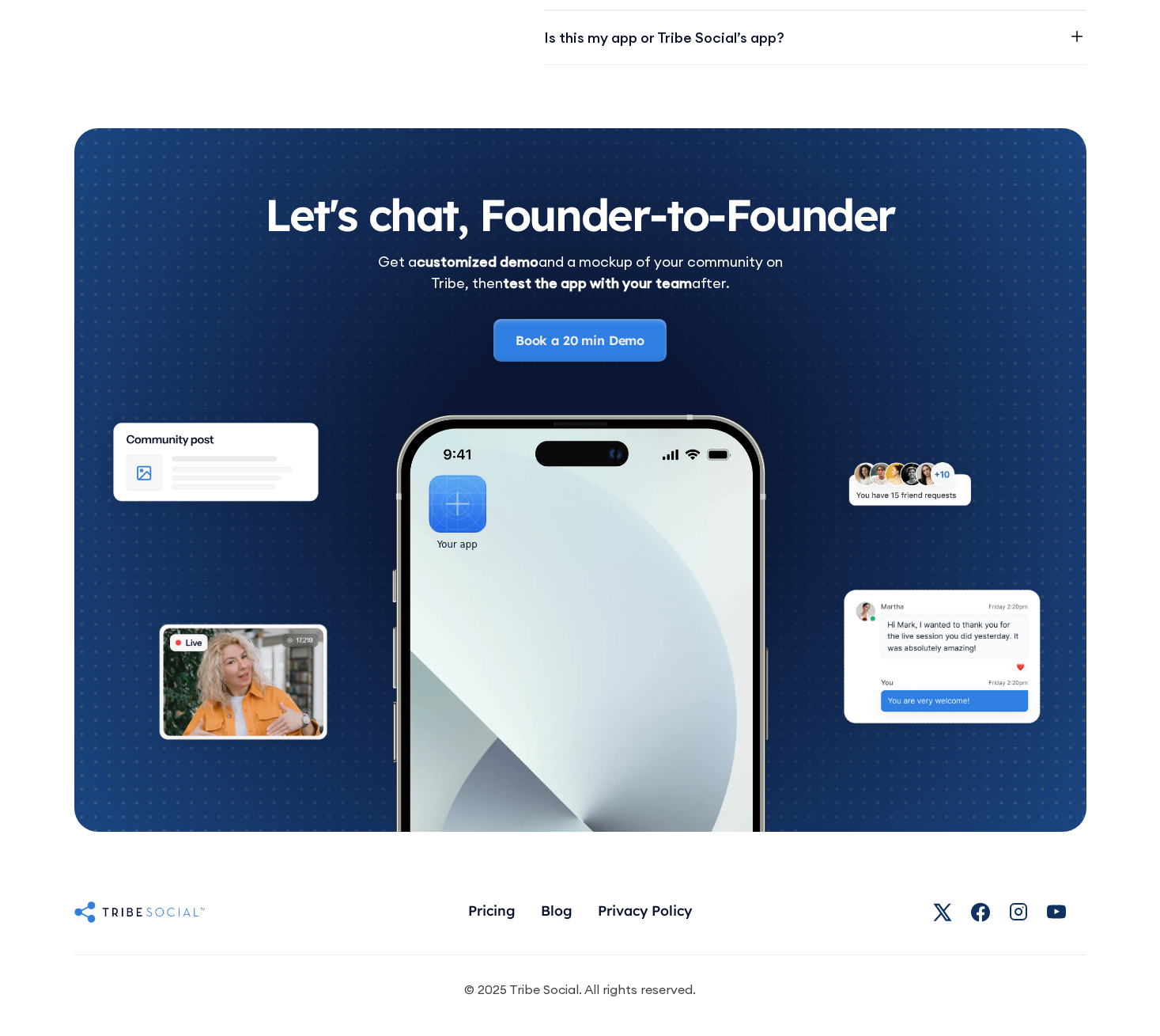
click at [585, 341] on link "Book a 20 min Demo" at bounding box center [580, 340] width 173 height 42
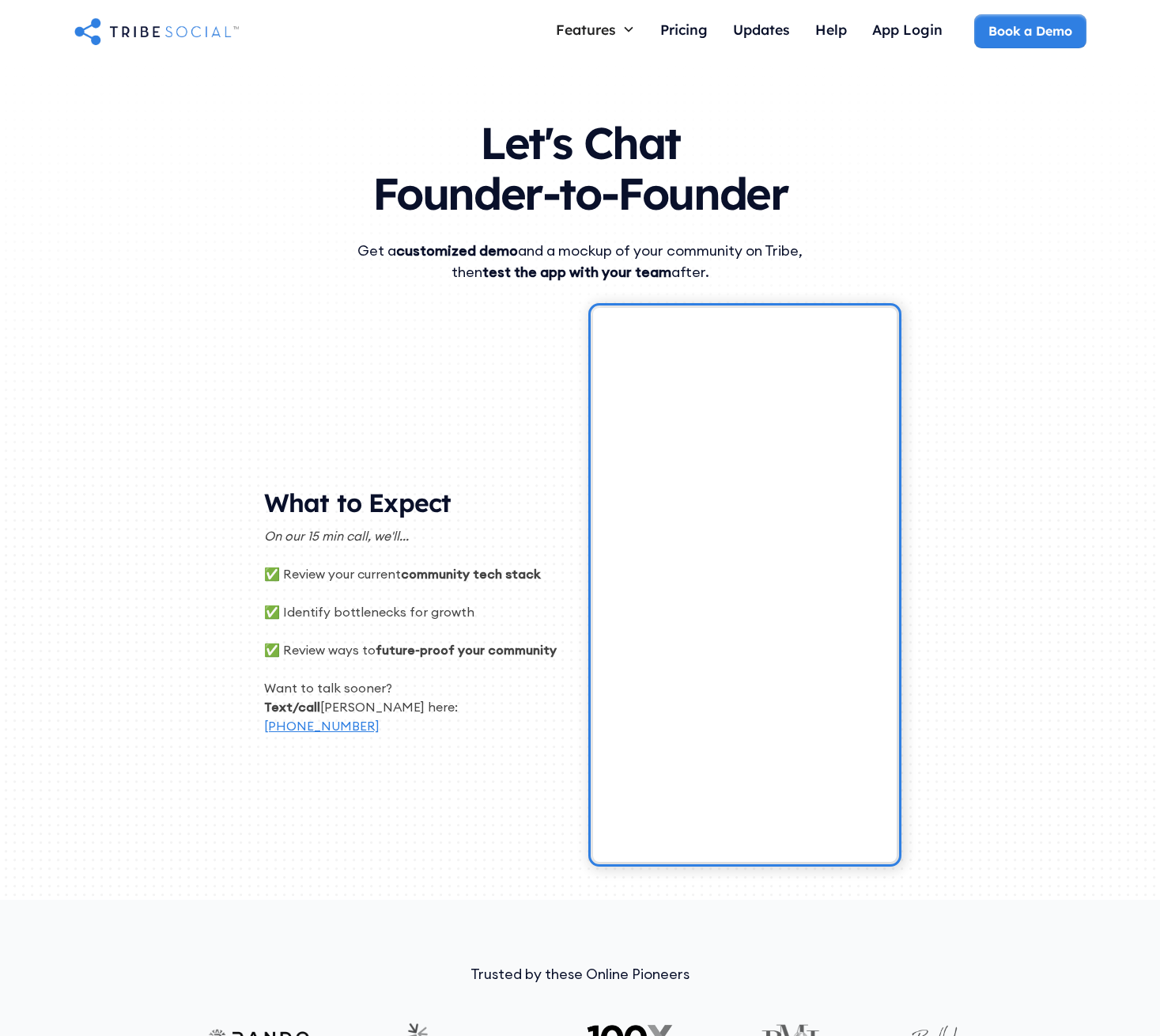
click at [183, 20] on img "home" at bounding box center [156, 31] width 164 height 32
